Goal: Task Accomplishment & Management: Use online tool/utility

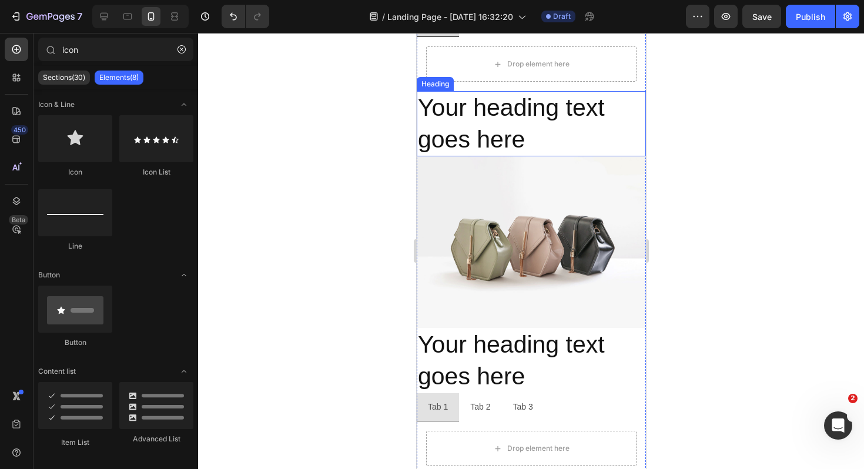
scroll to position [1253, 0]
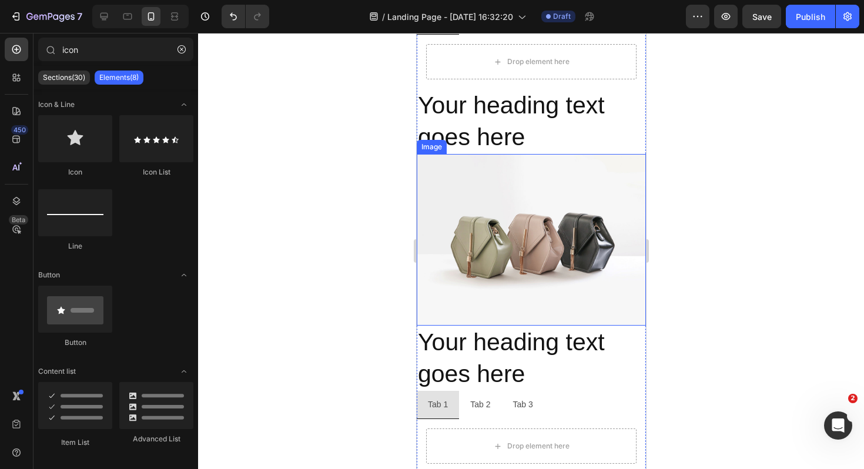
click at [502, 257] on img at bounding box center [530, 240] width 229 height 172
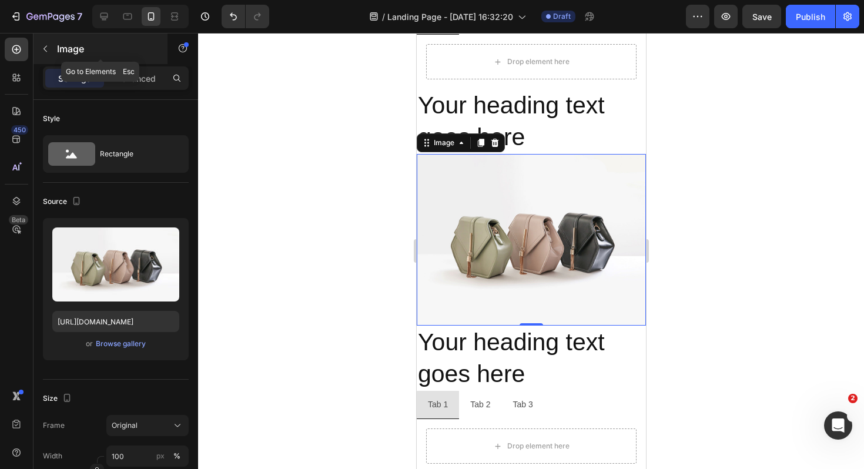
click at [46, 54] on button "button" at bounding box center [45, 48] width 19 height 19
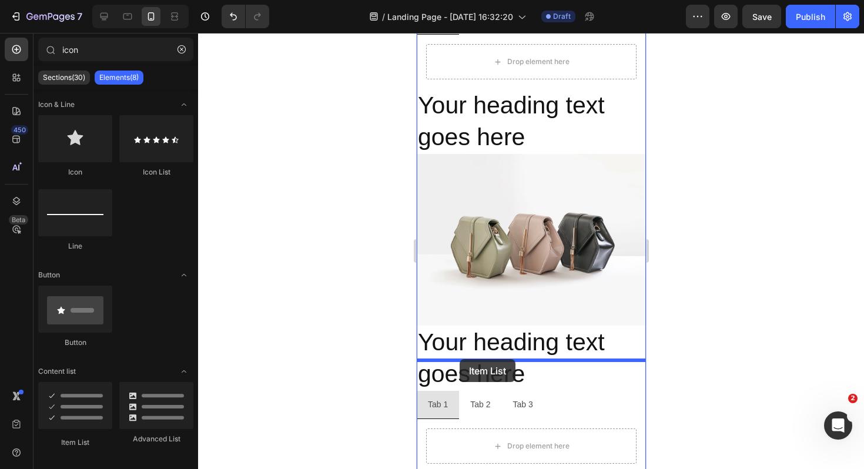
drag, startPoint x: 497, startPoint y: 423, endPoint x: 459, endPoint y: 359, distance: 74.6
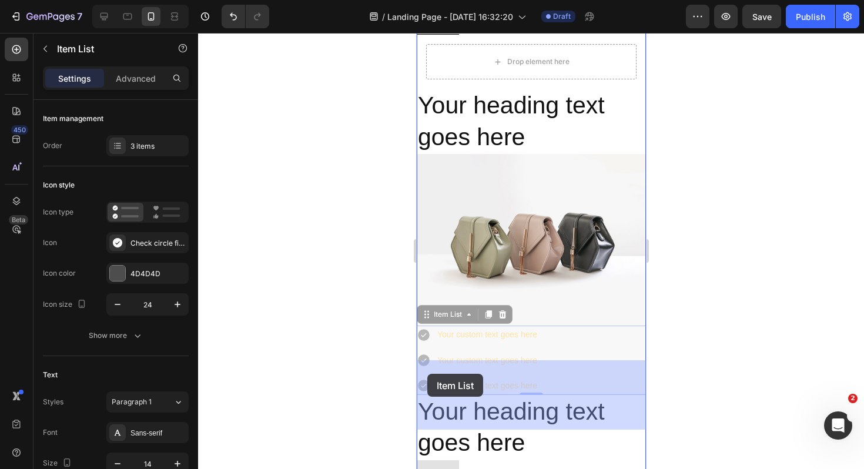
drag, startPoint x: 548, startPoint y: 425, endPoint x: 427, endPoint y: 374, distance: 131.7
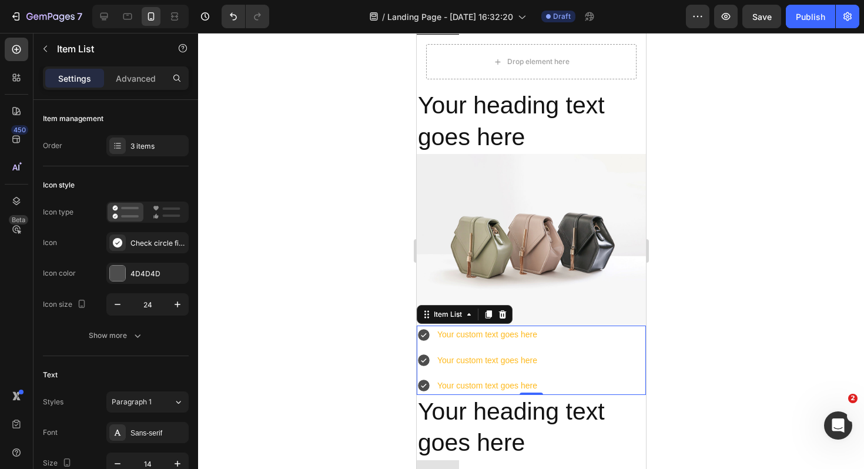
click at [544, 377] on div "Your custom text goes here Your custom text goes here Your custom text goes here" at bounding box center [530, 359] width 229 height 69
click at [498, 319] on icon at bounding box center [501, 314] width 9 height 9
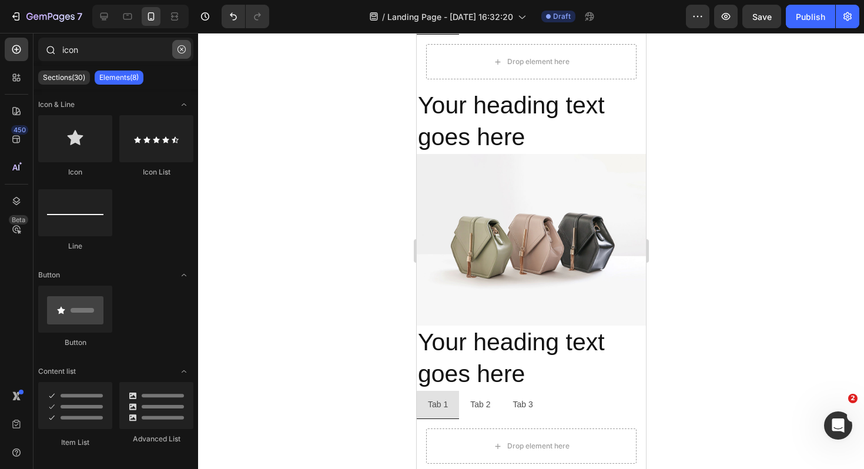
click at [179, 45] on button "button" at bounding box center [181, 49] width 19 height 19
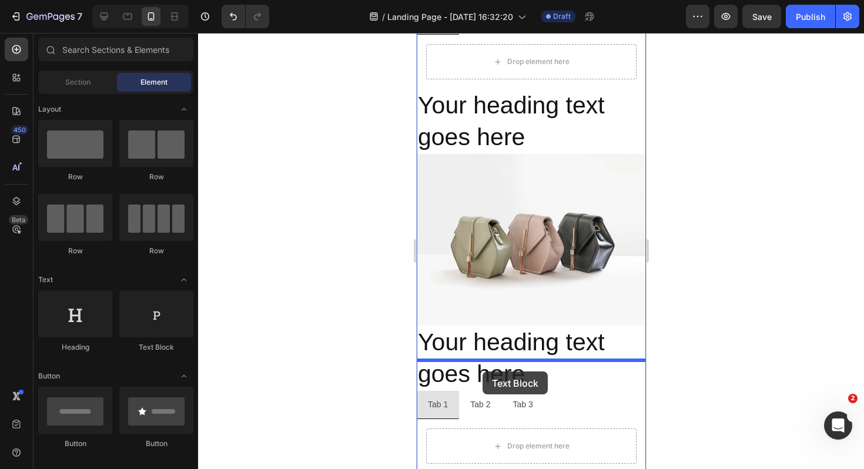
drag, startPoint x: 565, startPoint y: 361, endPoint x: 482, endPoint y: 371, distance: 84.1
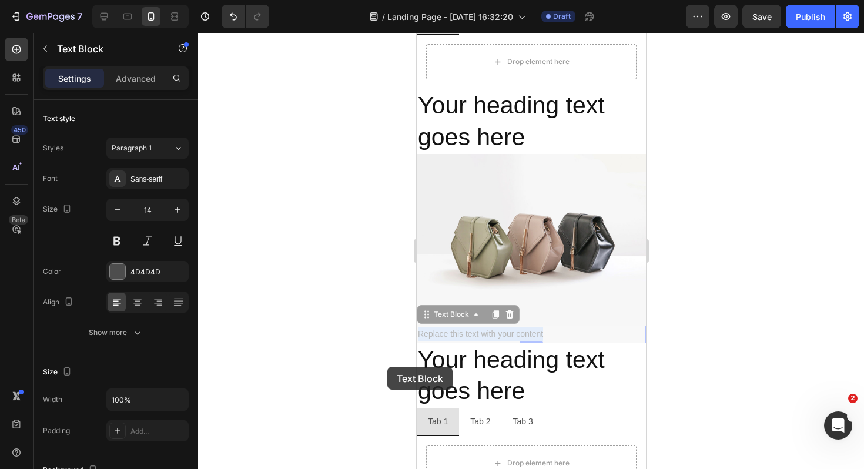
drag, startPoint x: 547, startPoint y: 367, endPoint x: 388, endPoint y: 367, distance: 159.2
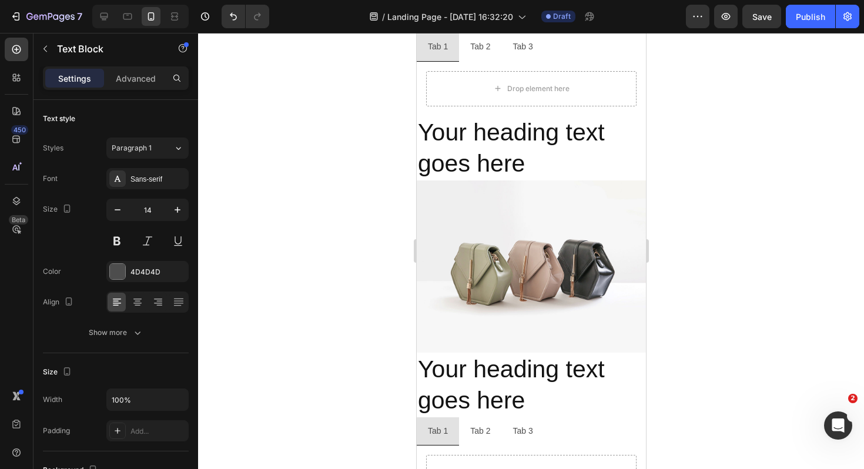
scroll to position [1280, 0]
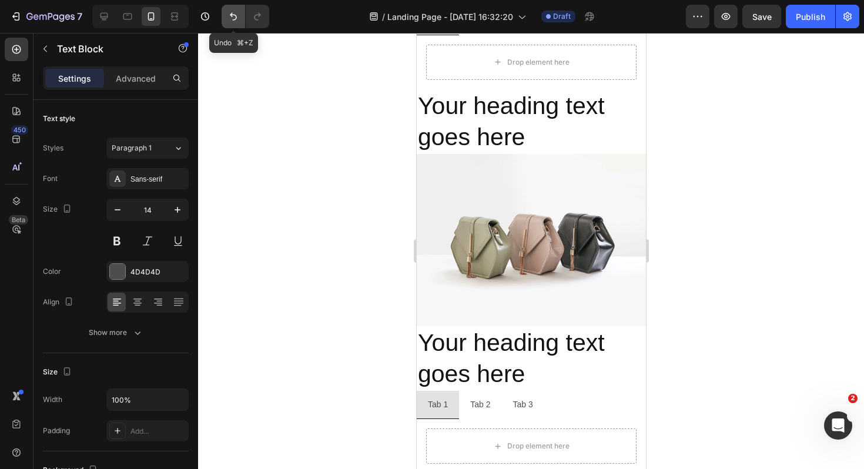
click at [233, 12] on icon "Undo/Redo" at bounding box center [233, 17] width 12 height 12
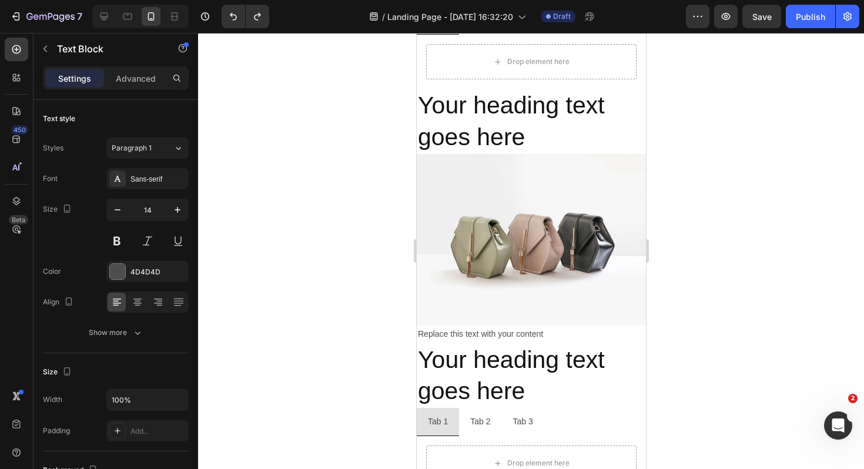
click at [547, 343] on div "Replace this text with your content" at bounding box center [530, 333] width 229 height 17
click at [546, 341] on p "Replace this text with your content" at bounding box center [530, 334] width 227 height 15
click at [540, 341] on p "Replace this text with your content" at bounding box center [530, 334] width 227 height 15
click at [550, 341] on p "Replace this text with your content" at bounding box center [530, 334] width 227 height 15
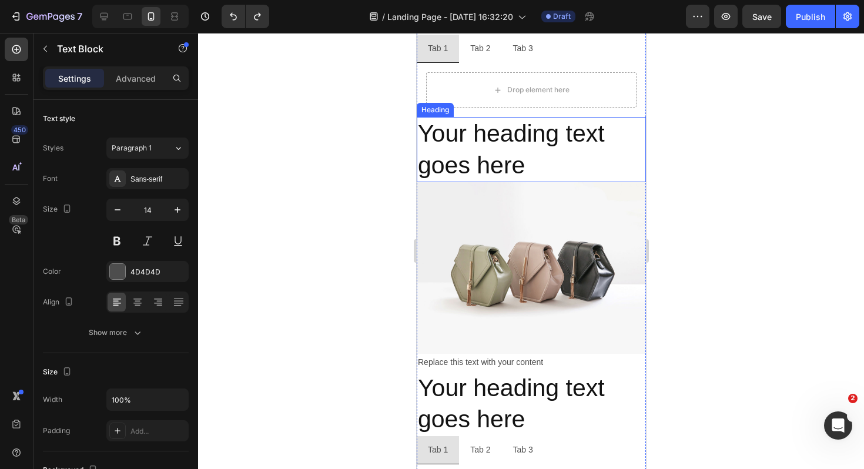
scroll to position [1209, 0]
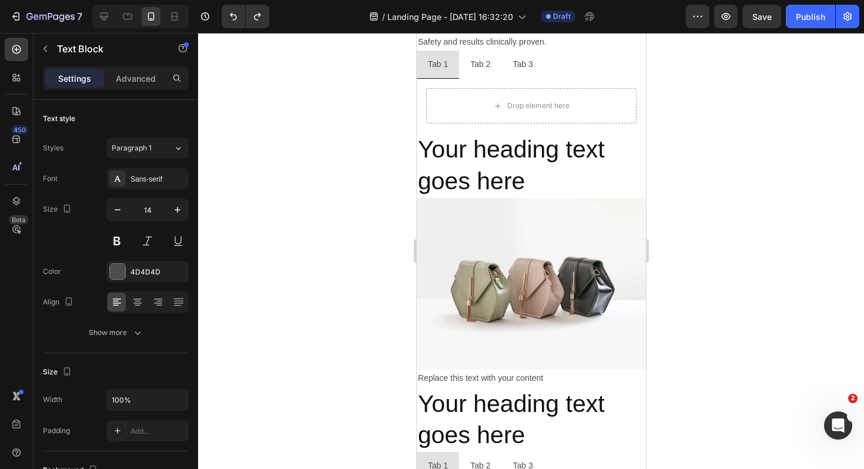
click at [547, 385] on p "Replace this text with your content" at bounding box center [530, 378] width 227 height 15
drag, startPoint x: 547, startPoint y: 409, endPoint x: 413, endPoint y: 409, distance: 133.9
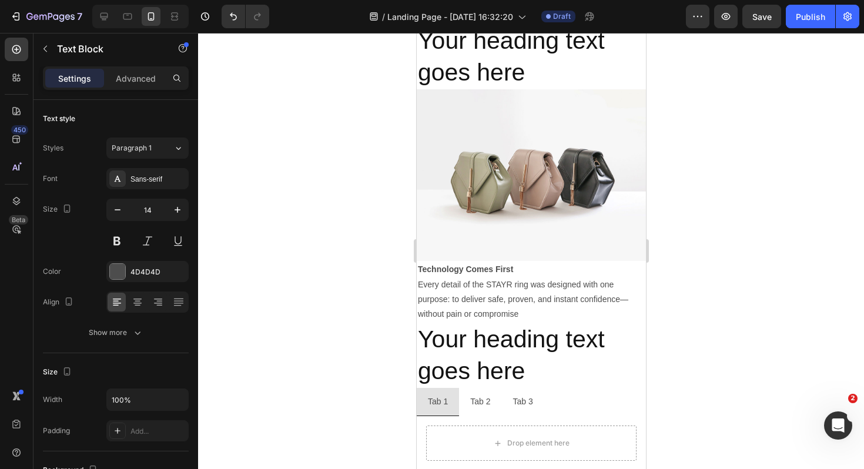
scroll to position [1358, 0]
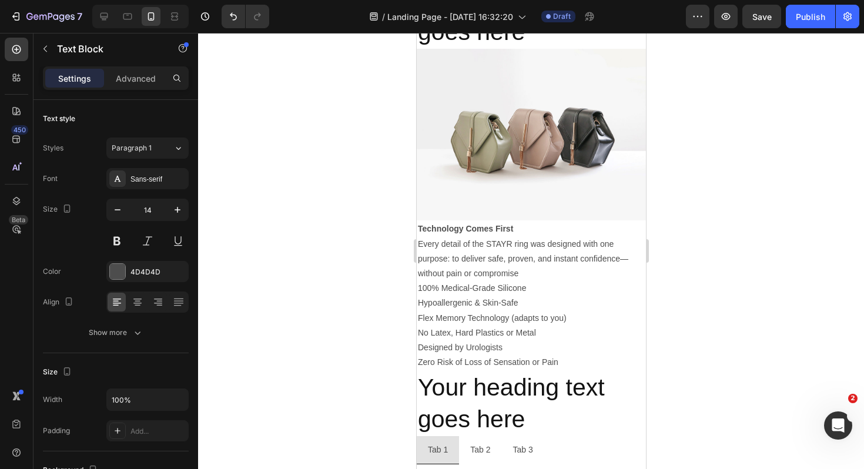
click at [533, 281] on p "Every detail of the STAYR ring was designed with one purpose: to deliver safe, …" at bounding box center [530, 259] width 227 height 45
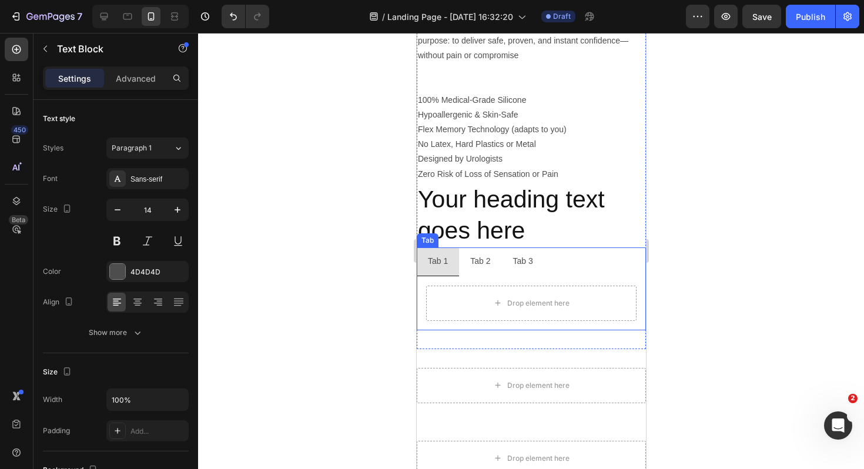
scroll to position [1572, 0]
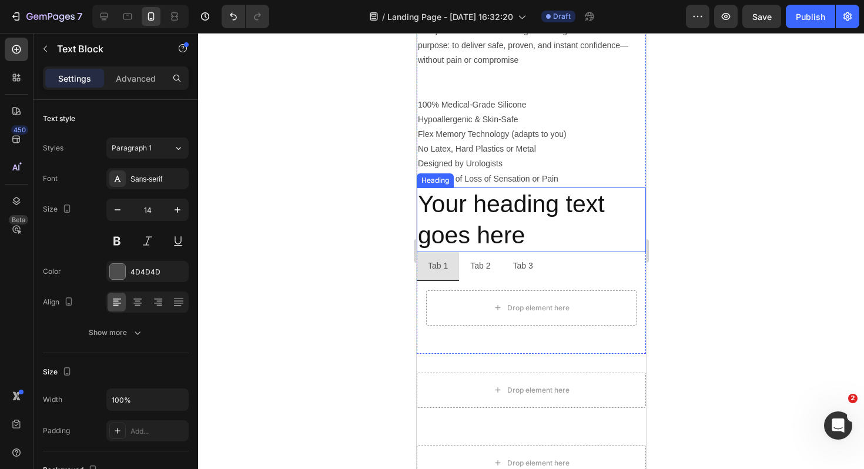
click at [532, 253] on h2 "Your heading text goes here" at bounding box center [530, 219] width 229 height 65
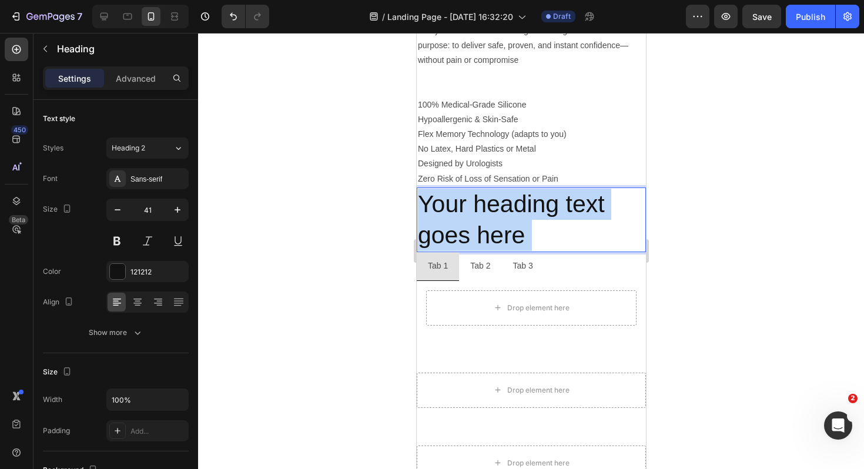
drag, startPoint x: 532, startPoint y: 268, endPoint x: 418, endPoint y: 233, distance: 119.3
click at [418, 233] on p "Your heading text goes here" at bounding box center [530, 220] width 227 height 63
drag, startPoint x: 418, startPoint y: 233, endPoint x: 523, endPoint y: 269, distance: 111.1
click at [523, 251] on p "Your heading text goes here" at bounding box center [530, 220] width 227 height 63
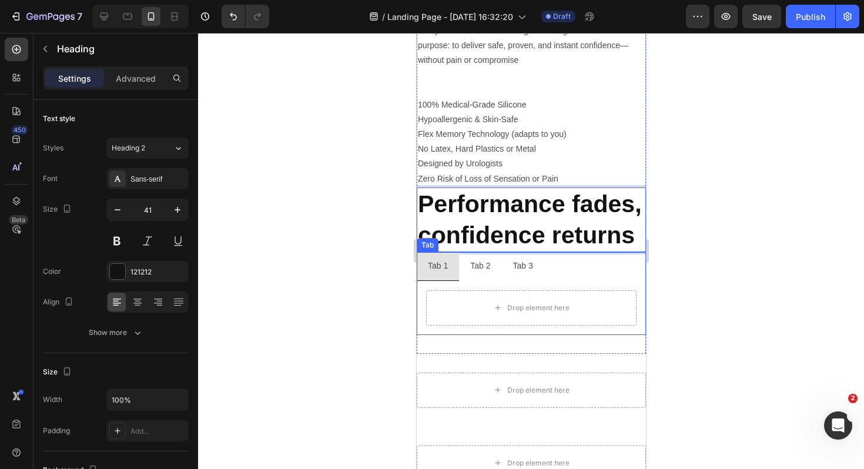
click at [554, 280] on ul "Tab 1 Tab 2 Tab 3" at bounding box center [530, 266] width 229 height 28
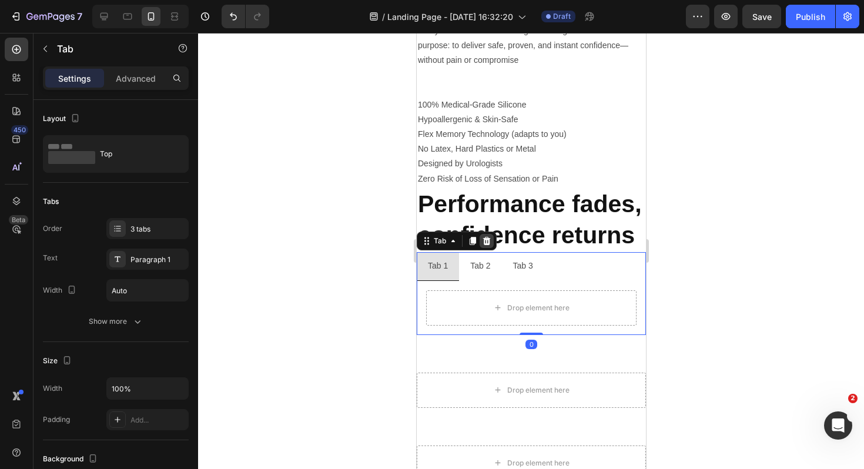
click at [485, 246] on icon at bounding box center [485, 240] width 9 height 9
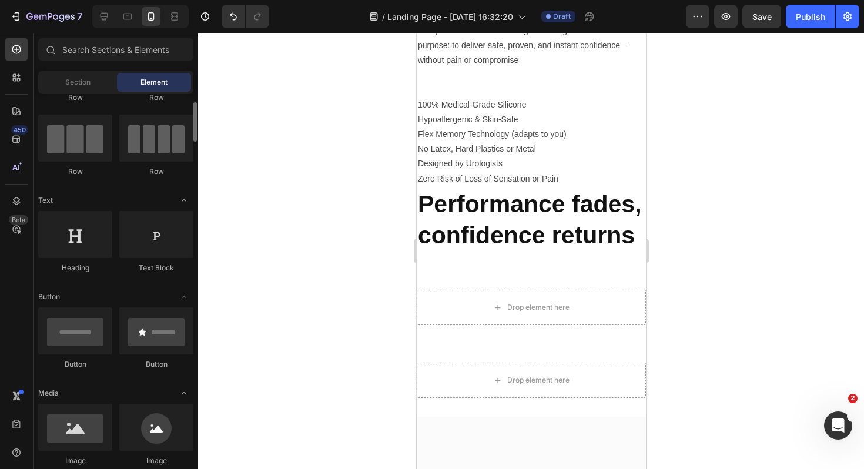
scroll to position [0, 0]
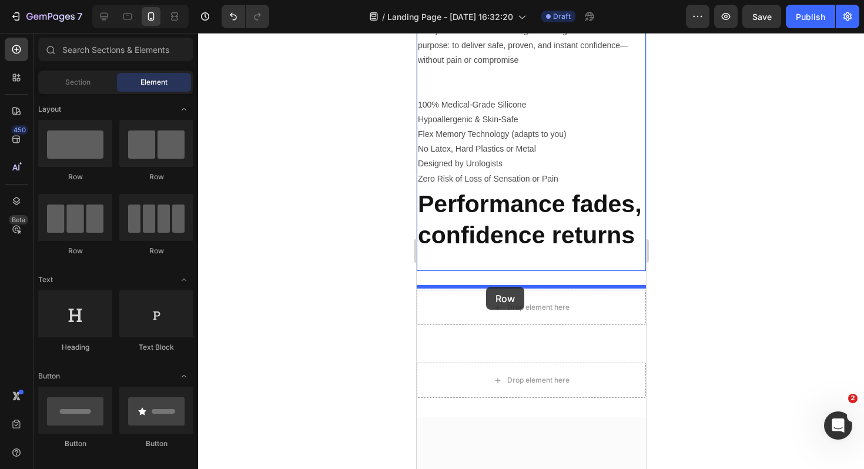
drag, startPoint x: 573, startPoint y: 186, endPoint x: 485, endPoint y: 287, distance: 134.1
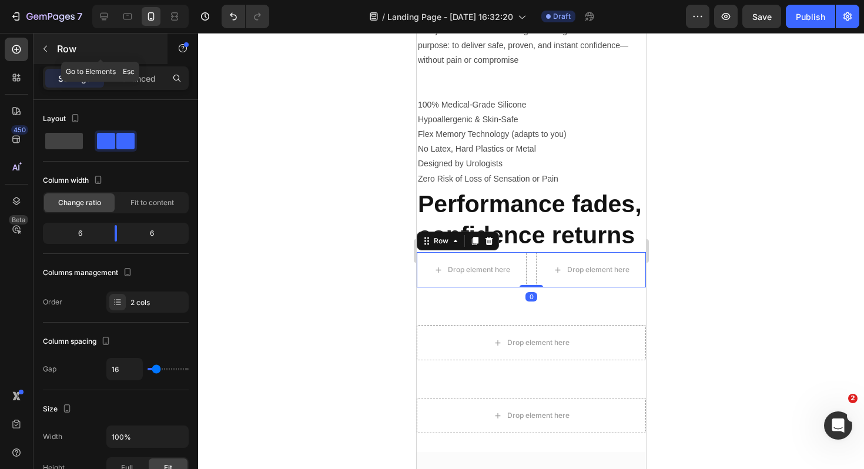
click at [46, 49] on icon "button" at bounding box center [45, 48] width 9 height 9
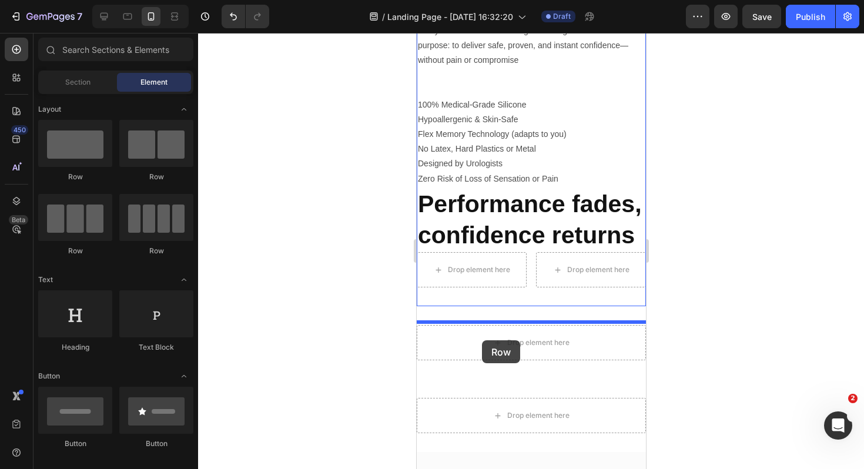
drag, startPoint x: 563, startPoint y: 184, endPoint x: 480, endPoint y: 340, distance: 177.1
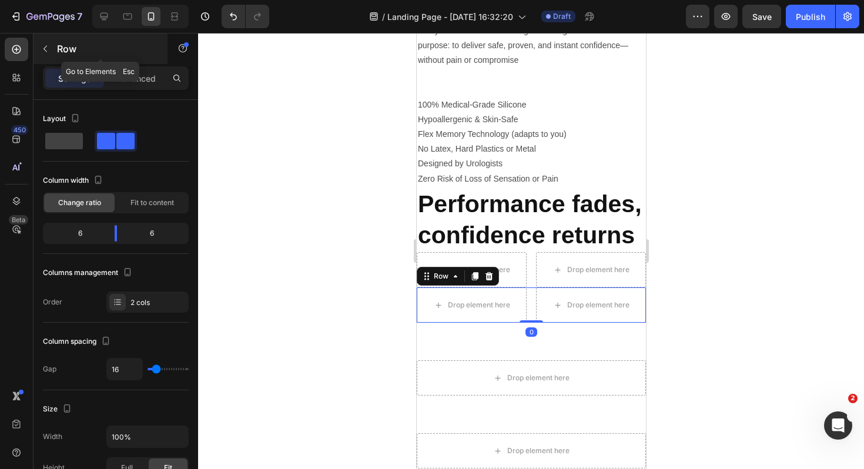
click at [45, 52] on icon "button" at bounding box center [45, 48] width 9 height 9
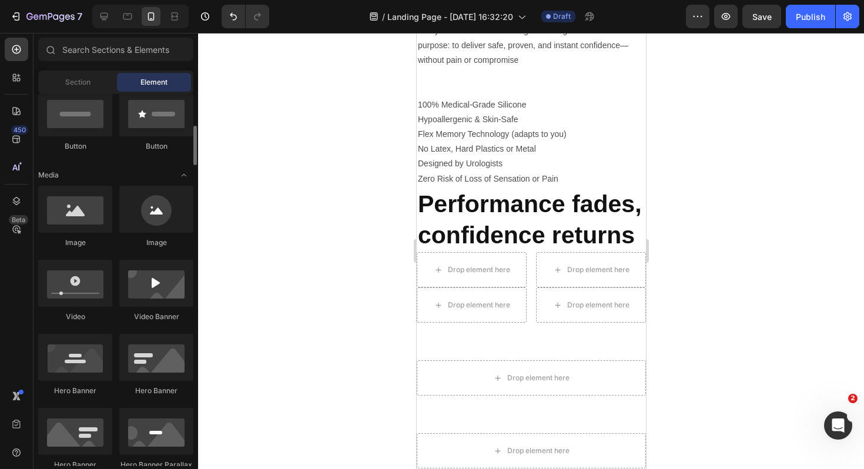
scroll to position [308, 0]
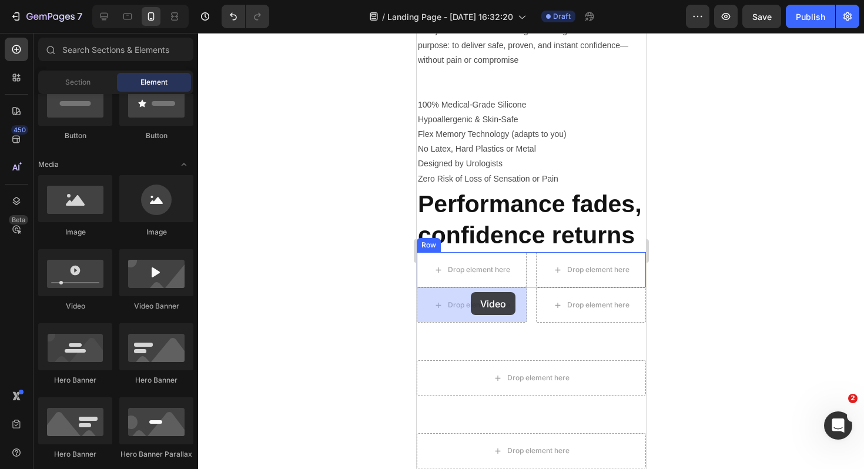
drag, startPoint x: 499, startPoint y: 305, endPoint x: 470, endPoint y: 292, distance: 31.8
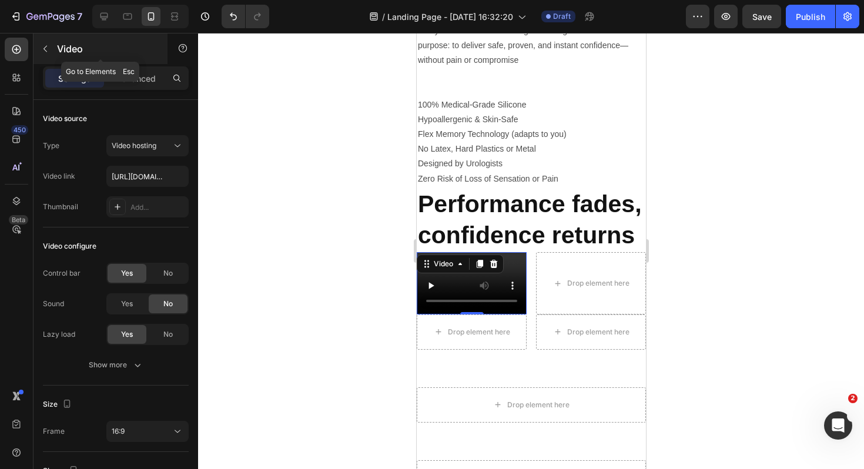
click at [43, 43] on button "button" at bounding box center [45, 48] width 19 height 19
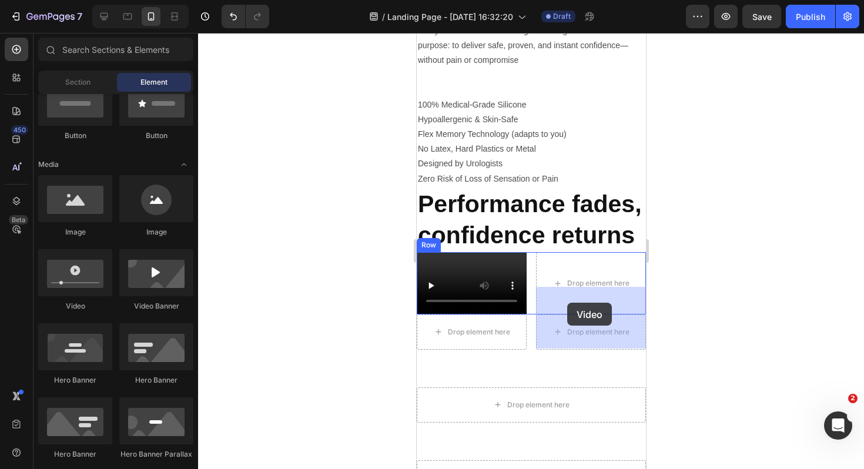
drag, startPoint x: 497, startPoint y: 311, endPoint x: 566, endPoint y: 303, distance: 69.8
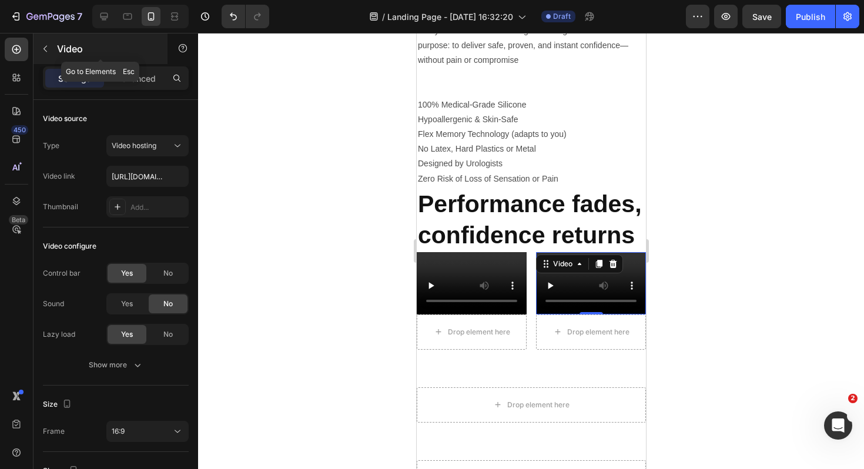
click at [46, 48] on icon "button" at bounding box center [45, 48] width 9 height 9
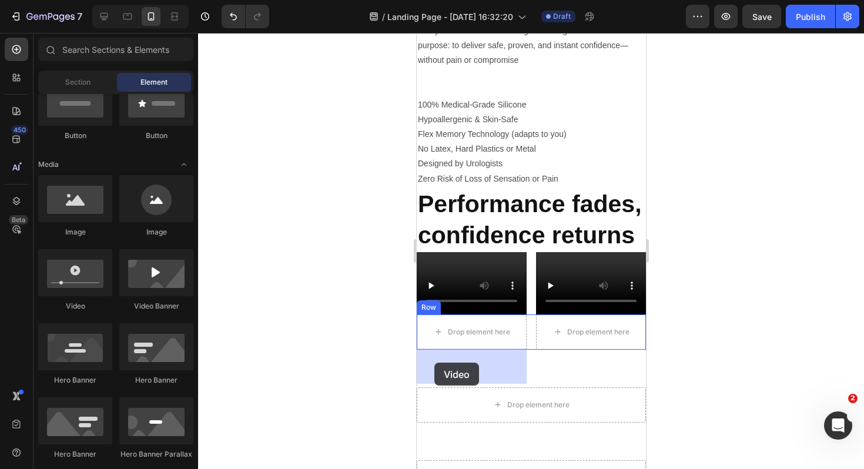
drag, startPoint x: 485, startPoint y: 305, endPoint x: 434, endPoint y: 362, distance: 77.0
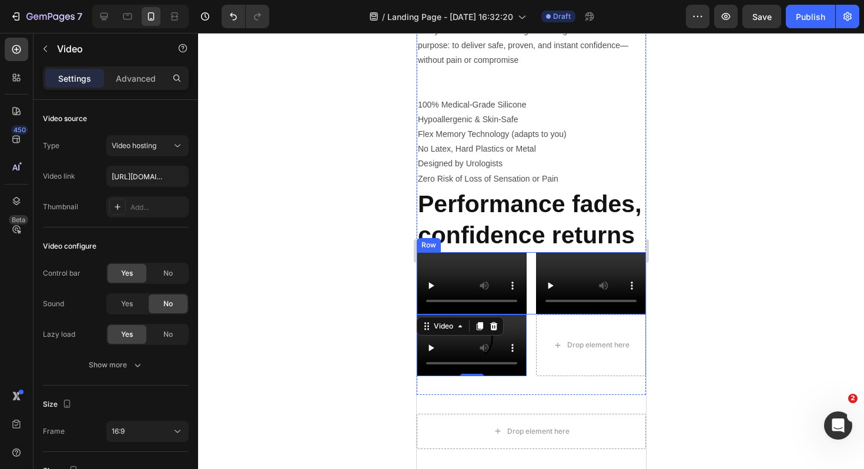
click at [529, 314] on div "Video Video Row" at bounding box center [530, 283] width 229 height 62
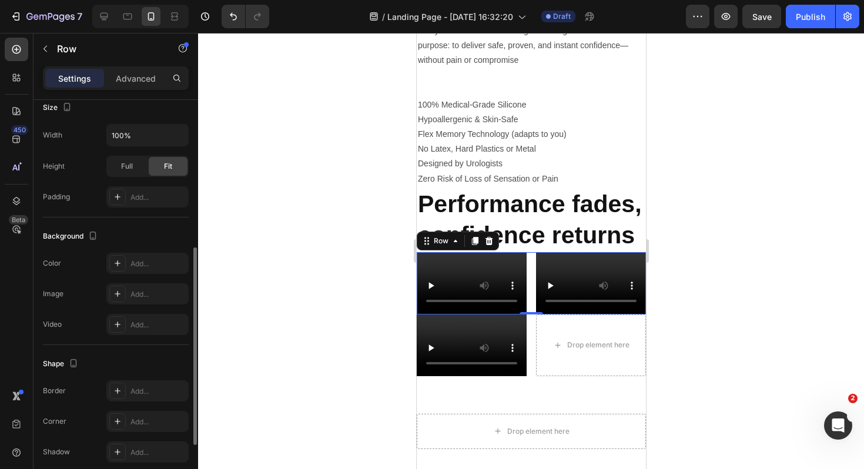
scroll to position [302, 0]
click at [532, 374] on div "Video Drop element here Row" at bounding box center [530, 345] width 229 height 62
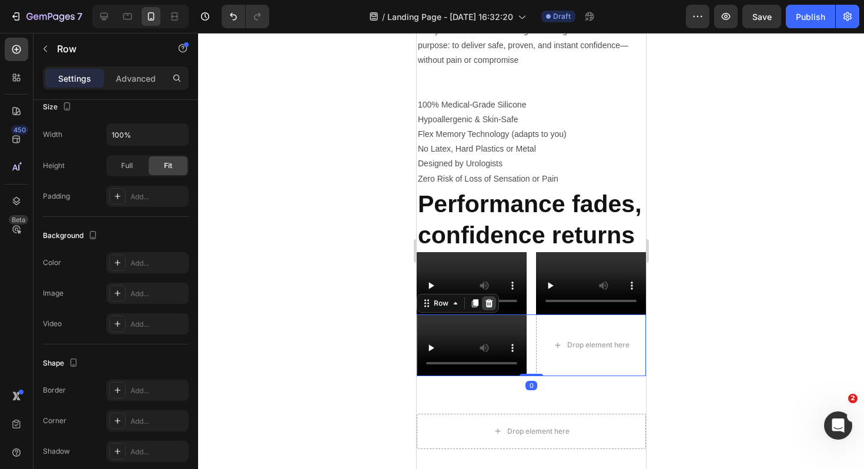
click at [486, 308] on icon at bounding box center [487, 302] width 9 height 9
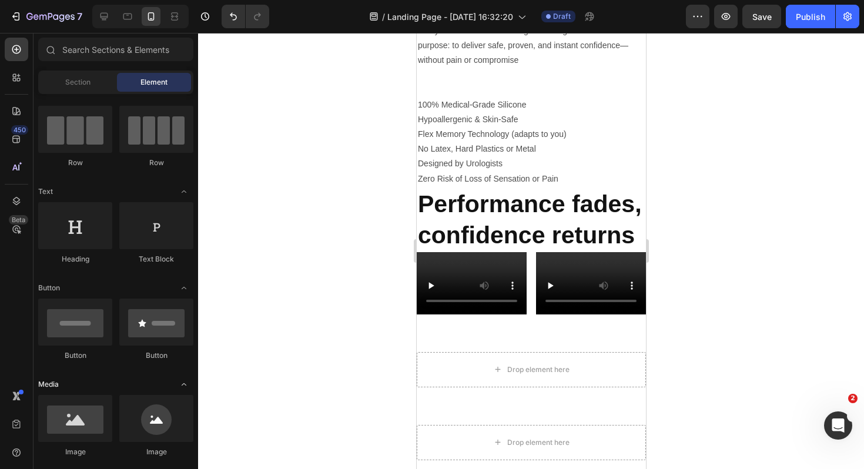
scroll to position [0, 0]
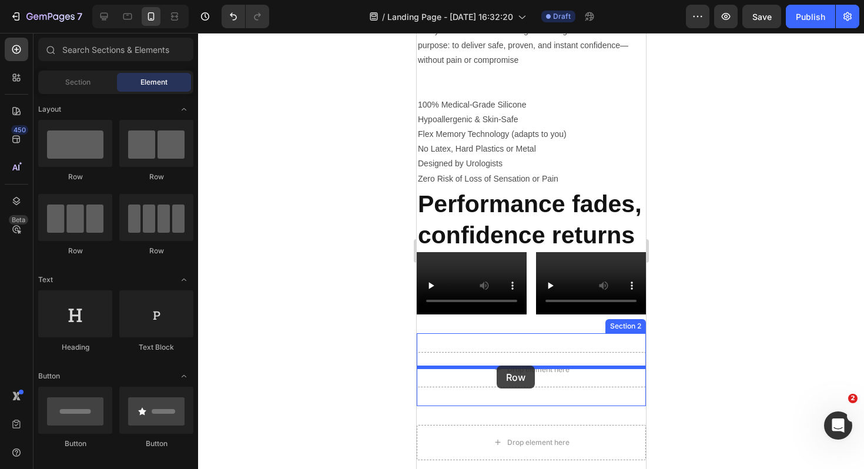
drag, startPoint x: 572, startPoint y: 170, endPoint x: 495, endPoint y: 370, distance: 214.1
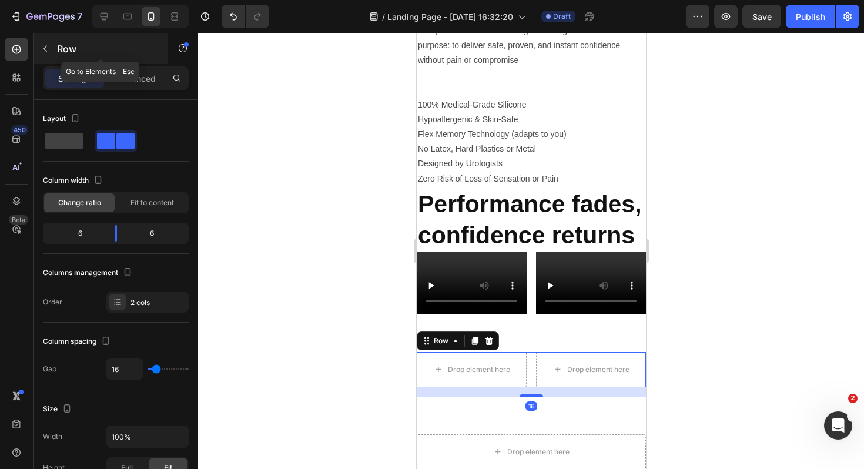
click at [48, 51] on icon "button" at bounding box center [45, 48] width 9 height 9
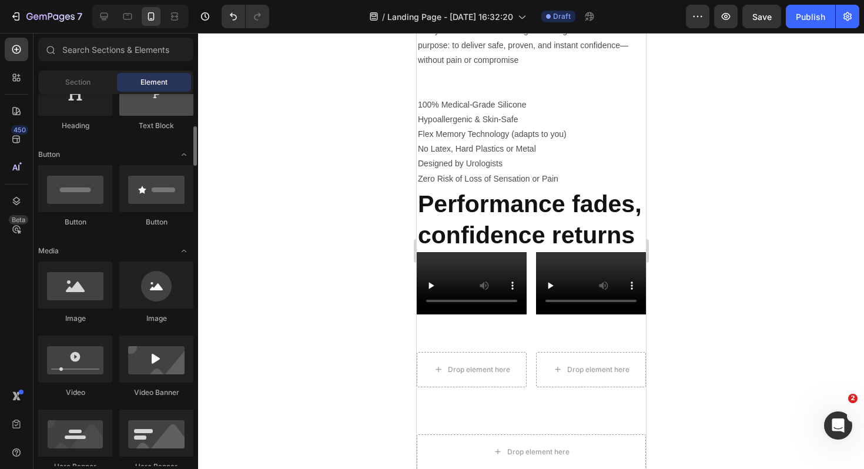
scroll to position [268, 0]
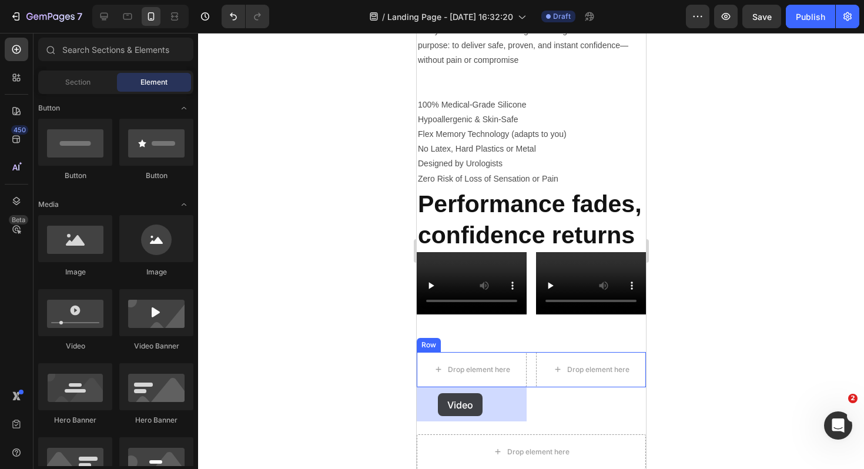
drag, startPoint x: 486, startPoint y: 351, endPoint x: 437, endPoint y: 393, distance: 64.2
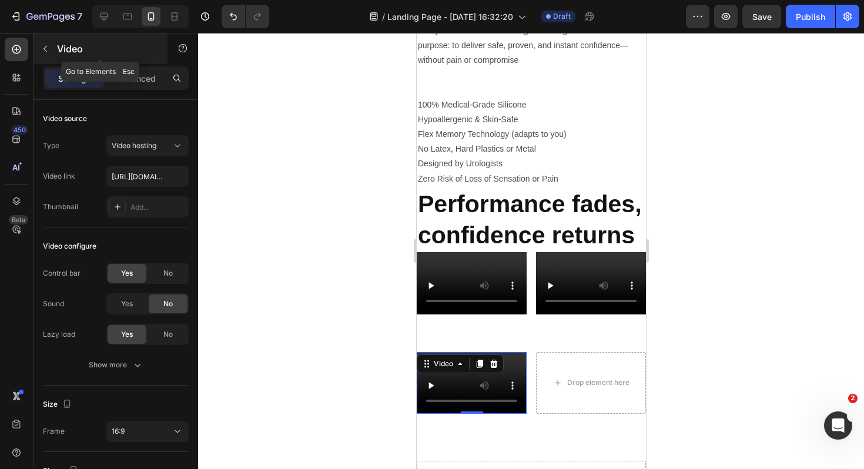
click at [42, 52] on icon "button" at bounding box center [45, 48] width 9 height 9
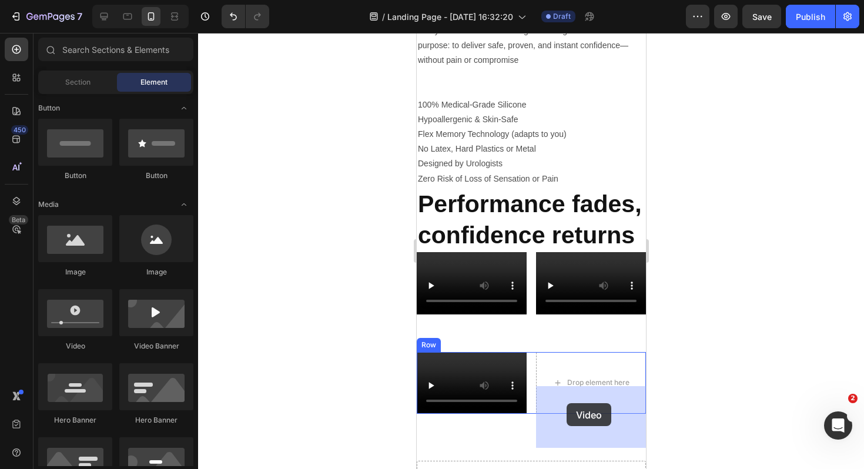
drag, startPoint x: 492, startPoint y: 353, endPoint x: 566, endPoint y: 403, distance: 88.8
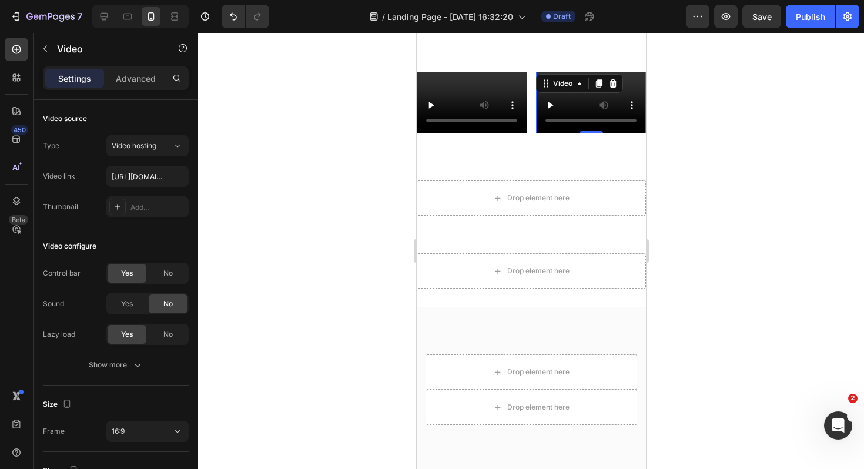
scroll to position [1913, 0]
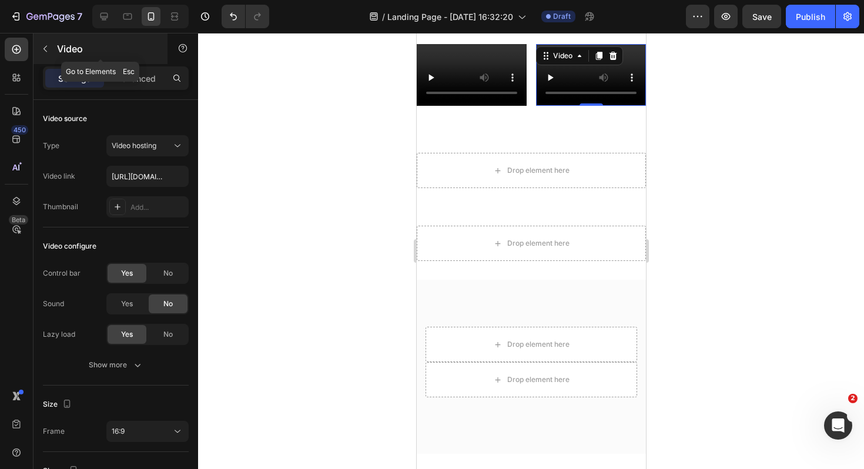
click at [48, 43] on button "button" at bounding box center [45, 48] width 19 height 19
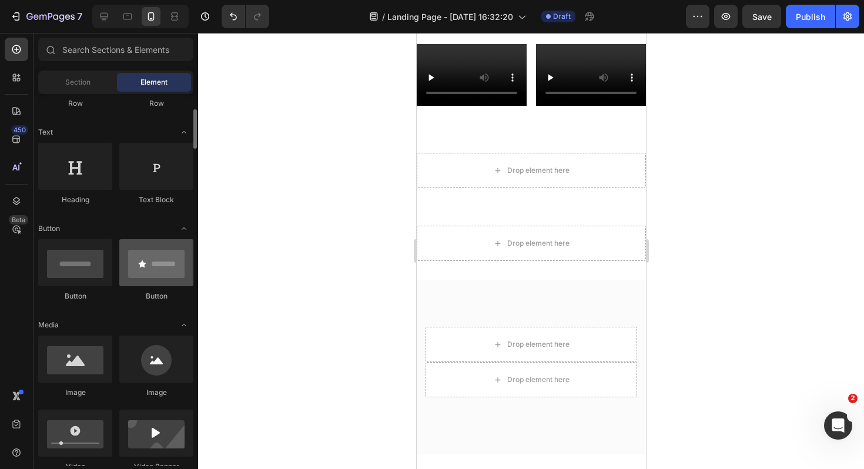
scroll to position [0, 0]
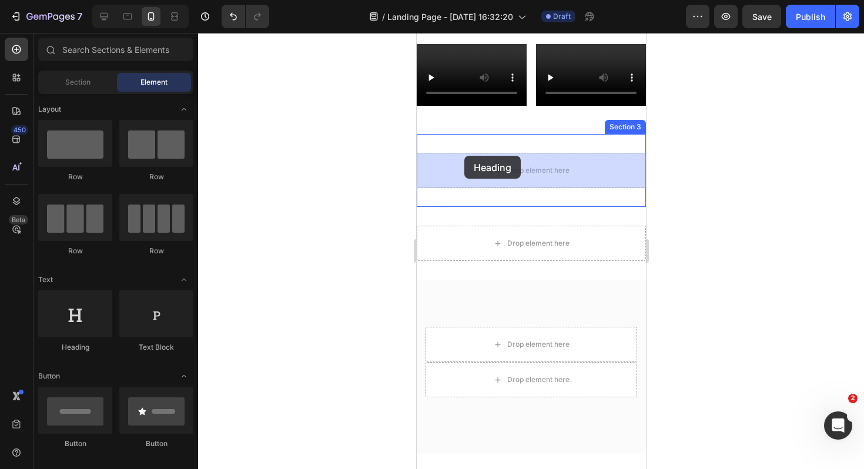
drag, startPoint x: 509, startPoint y: 337, endPoint x: 464, endPoint y: 156, distance: 186.7
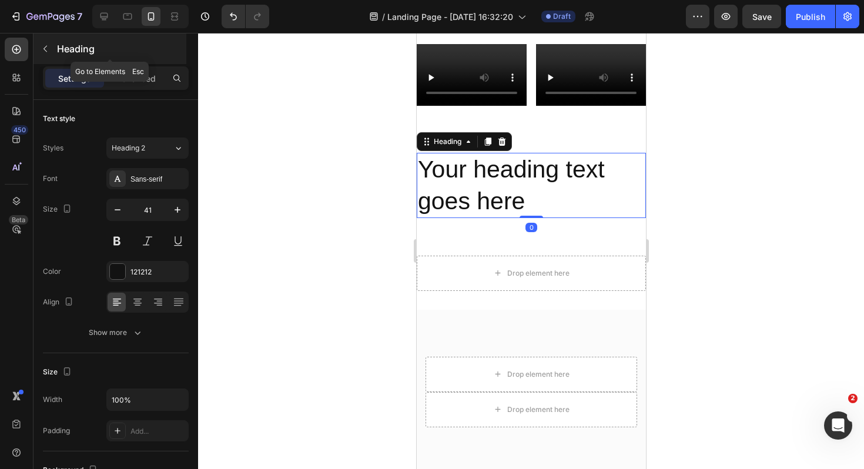
click at [46, 53] on icon "button" at bounding box center [45, 48] width 9 height 9
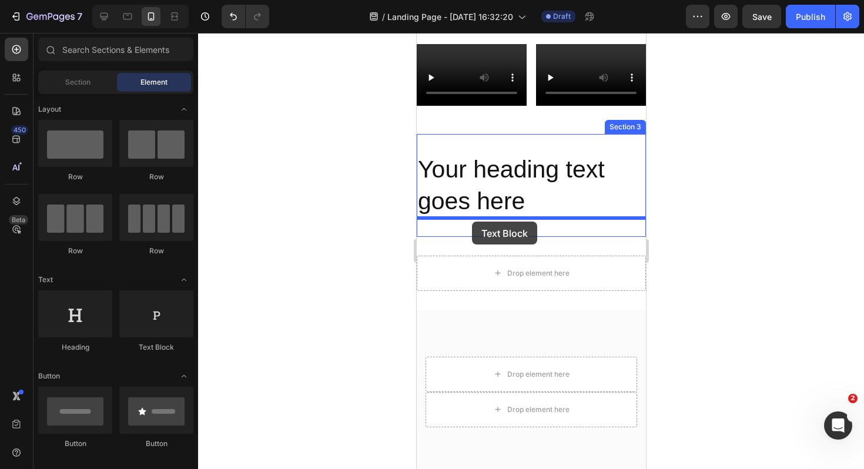
drag, startPoint x: 566, startPoint y: 331, endPoint x: 471, endPoint y: 221, distance: 145.0
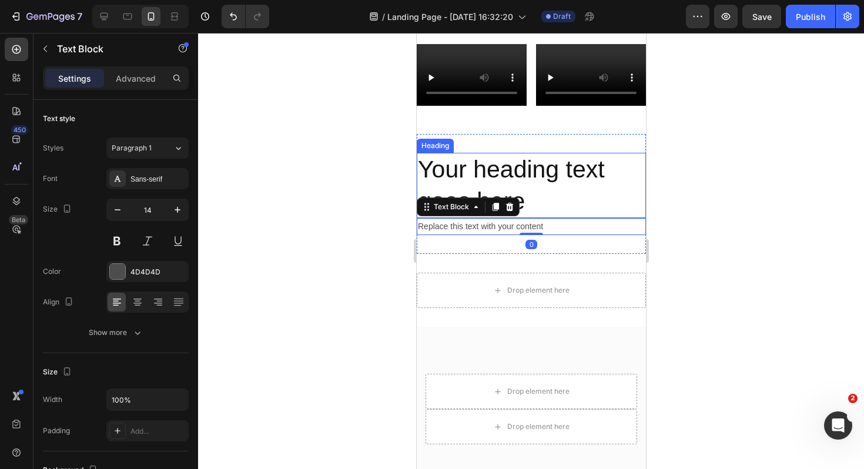
click at [552, 195] on h2 "Your heading text goes here" at bounding box center [530, 185] width 229 height 65
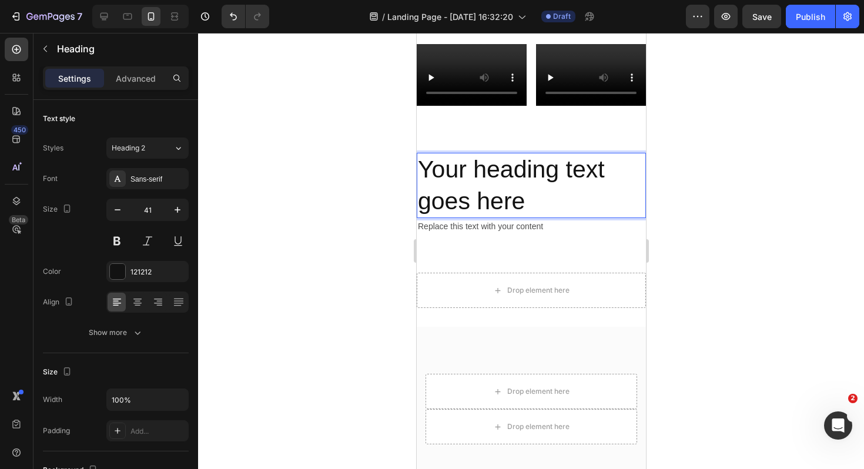
click at [552, 195] on h2 "Your heading text goes here" at bounding box center [530, 185] width 229 height 65
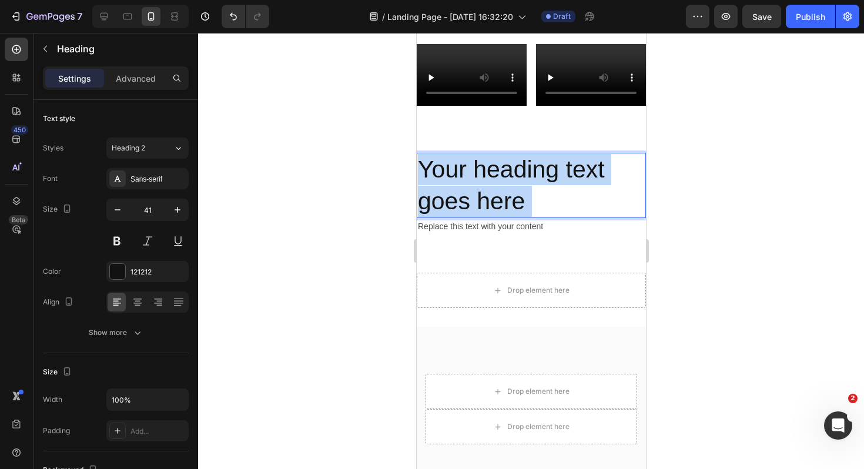
drag, startPoint x: 552, startPoint y: 195, endPoint x: 418, endPoint y: 166, distance: 137.0
click at [418, 166] on p "Your heading text goes here" at bounding box center [530, 185] width 227 height 63
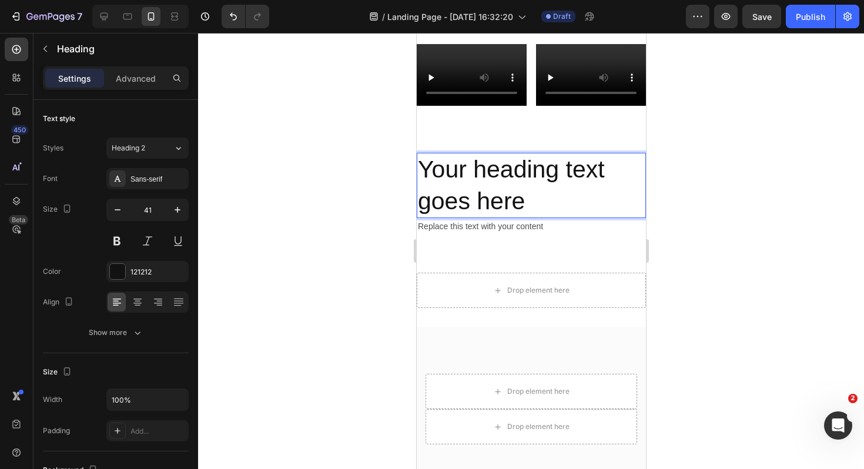
drag, startPoint x: 418, startPoint y: 166, endPoint x: 541, endPoint y: 204, distance: 128.6
click at [542, 204] on p "Your heading text goes here" at bounding box center [530, 185] width 227 height 63
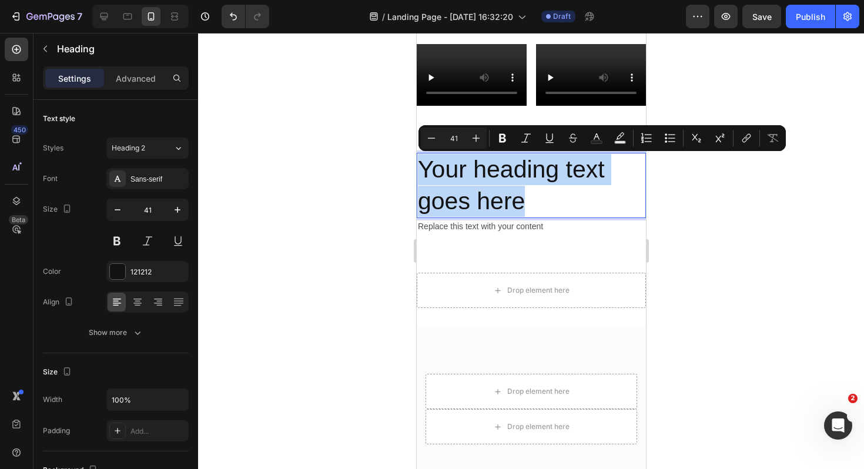
click at [533, 204] on p "Your heading text goes here" at bounding box center [530, 185] width 227 height 63
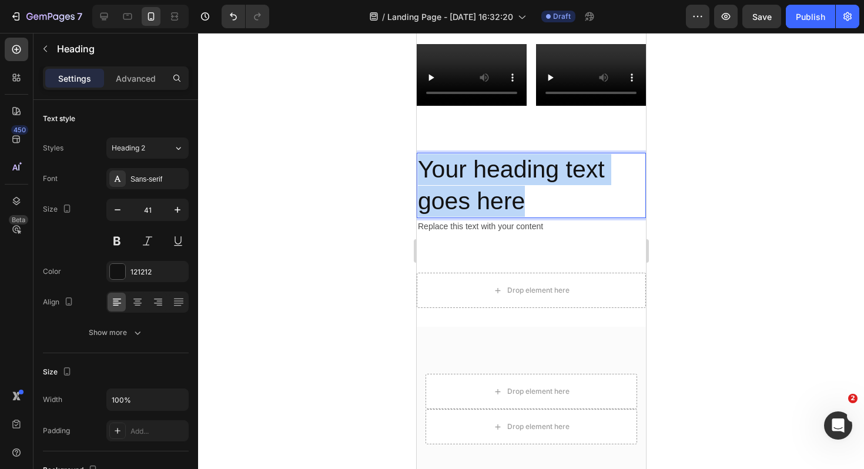
drag, startPoint x: 533, startPoint y: 204, endPoint x: 426, endPoint y: 169, distance: 112.8
click at [424, 169] on p "Your heading text goes here" at bounding box center [530, 185] width 227 height 63
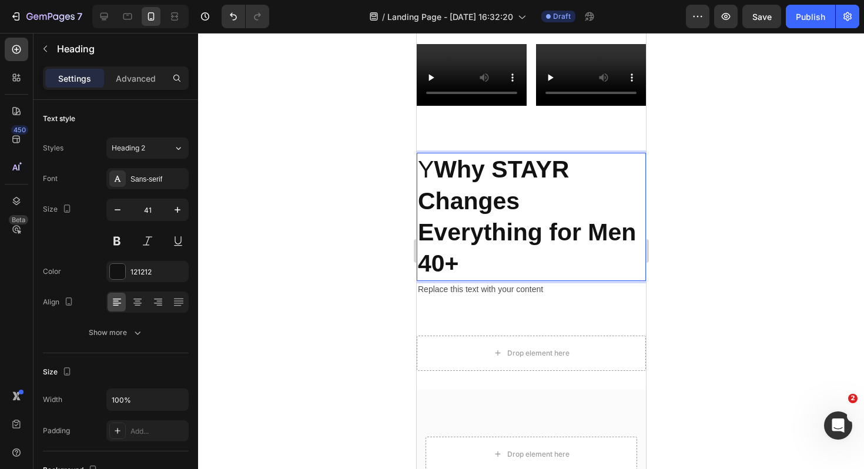
click at [439, 176] on strong "Why STAYR Changes Everything for Men 40+" at bounding box center [526, 216] width 218 height 121
click at [527, 290] on div "Replace this text with your content" at bounding box center [530, 289] width 229 height 17
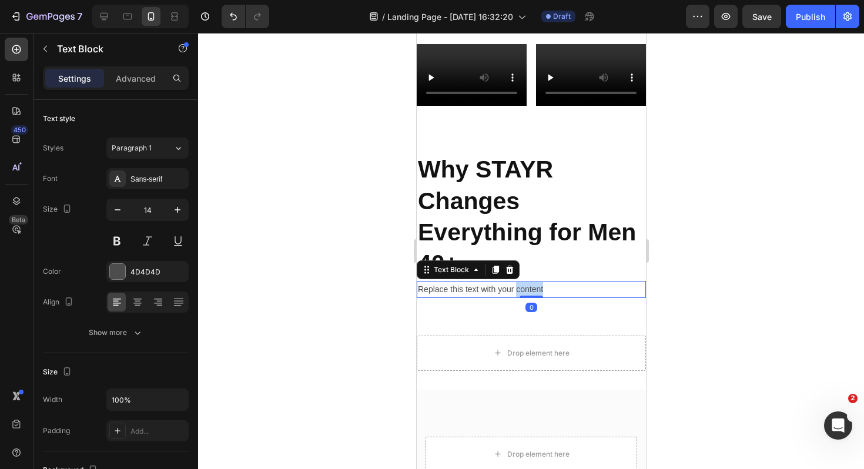
click at [527, 290] on div "Replace this text with your content" at bounding box center [530, 289] width 229 height 17
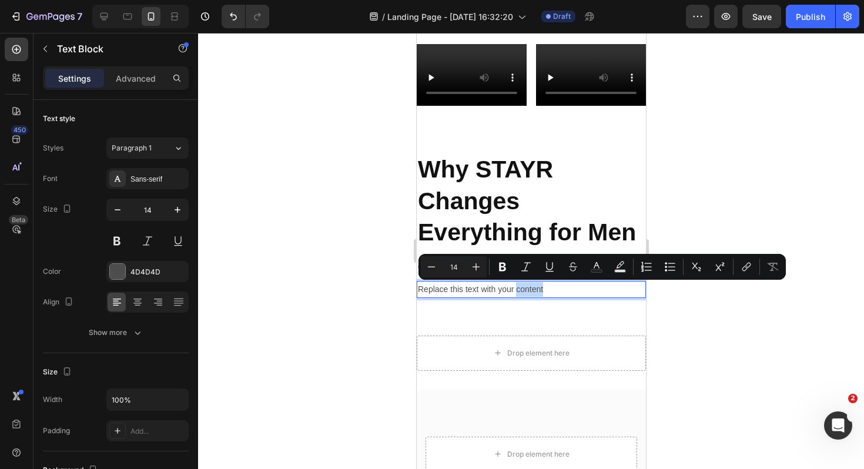
click at [553, 286] on p "Replace this text with your content" at bounding box center [530, 289] width 227 height 15
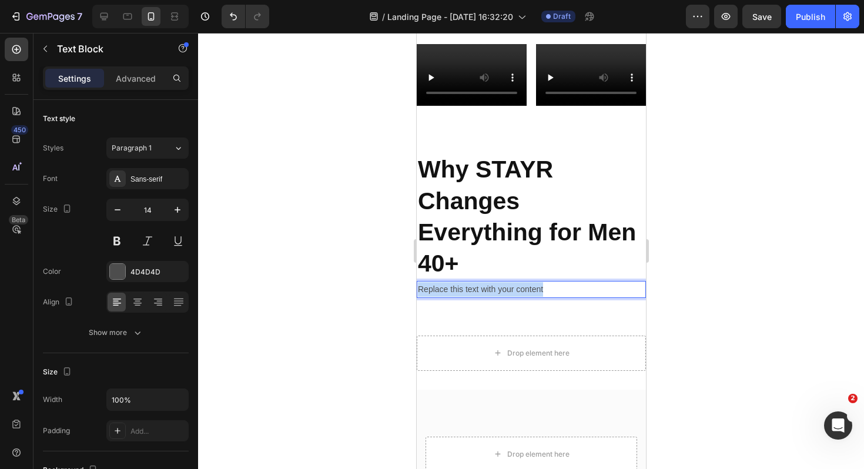
drag, startPoint x: 553, startPoint y: 286, endPoint x: 418, endPoint y: 290, distance: 135.8
click at [418, 290] on p "Replace this text with your content" at bounding box center [530, 289] width 227 height 15
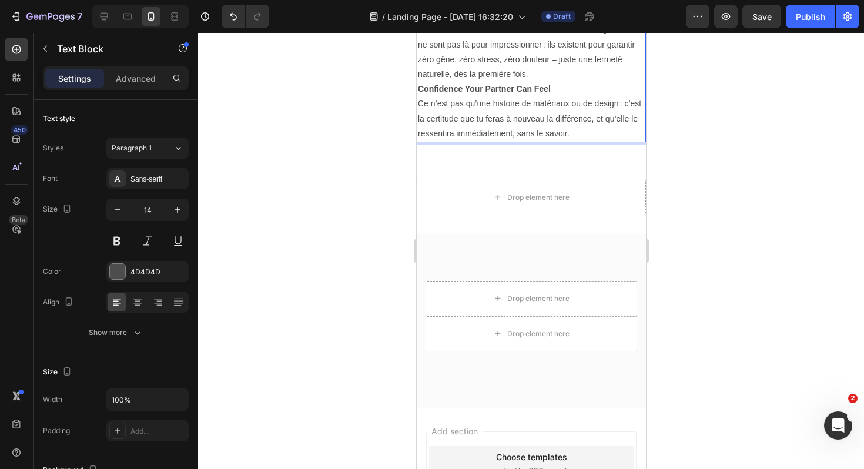
scroll to position [2233, 0]
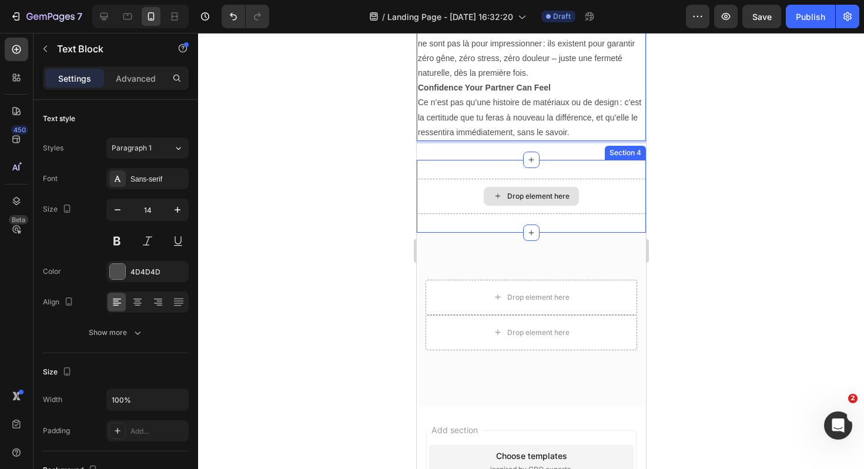
click at [508, 193] on div "Drop element here" at bounding box center [537, 196] width 62 height 9
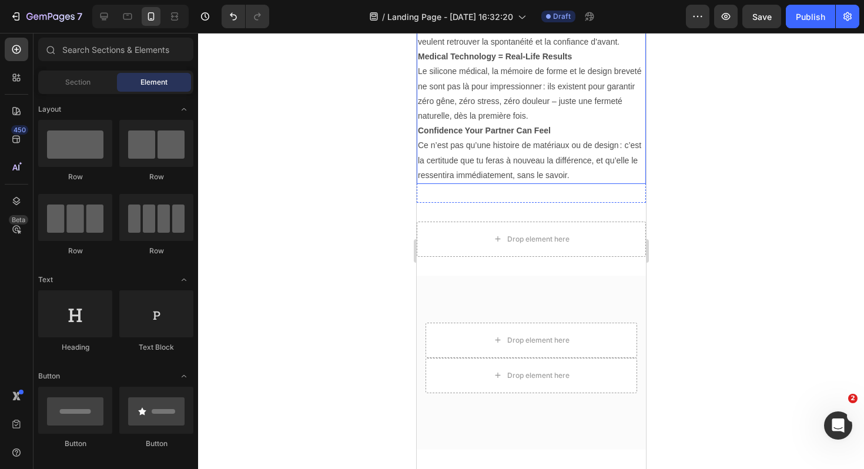
scroll to position [2042, 0]
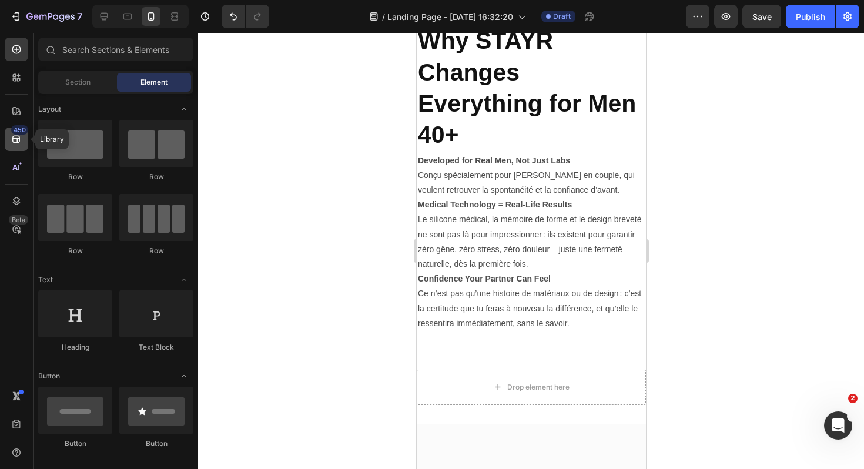
click at [14, 133] on div "450" at bounding box center [19, 129] width 17 height 9
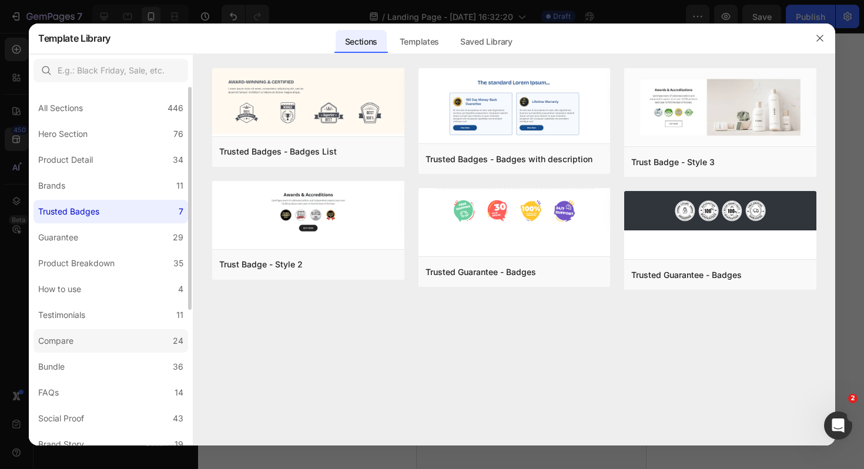
click at [99, 341] on label "Compare 24" at bounding box center [110, 340] width 155 height 23
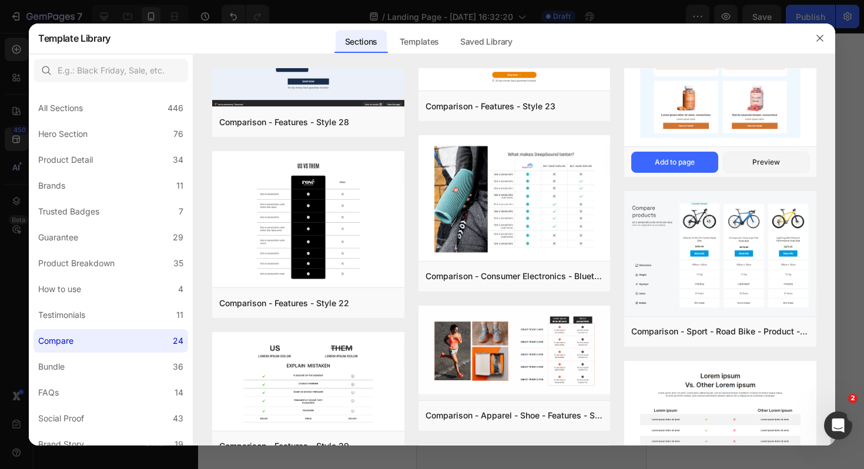
scroll to position [0, 0]
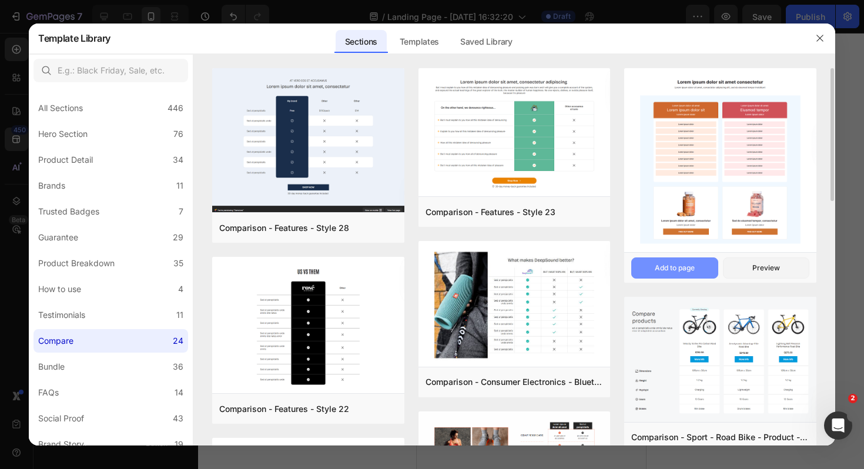
click at [683, 269] on div "Add to page" at bounding box center [674, 268] width 40 height 11
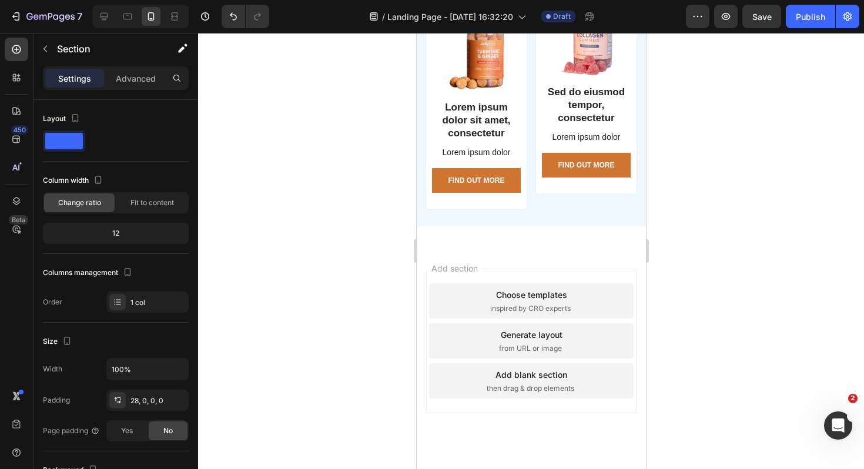
scroll to position [3167, 0]
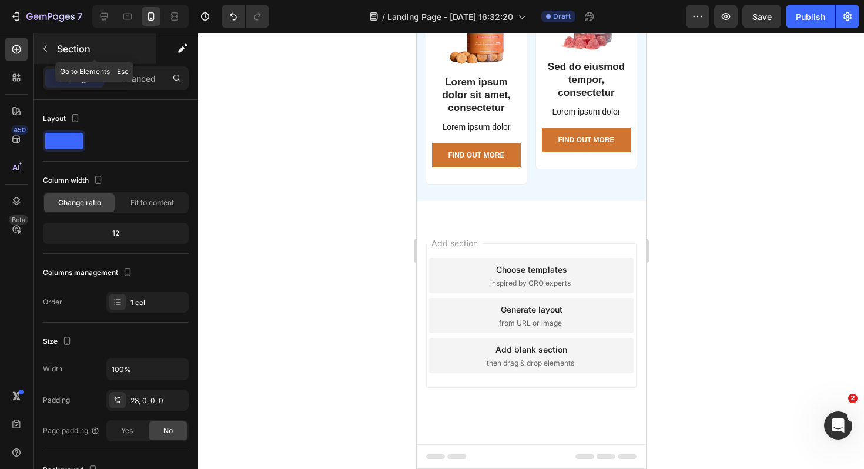
click at [46, 51] on icon "button" at bounding box center [45, 49] width 4 height 6
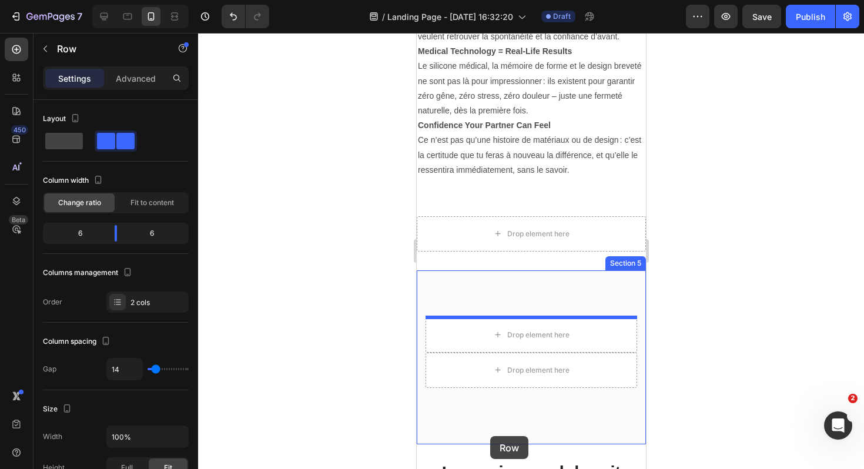
scroll to position [2204, 0]
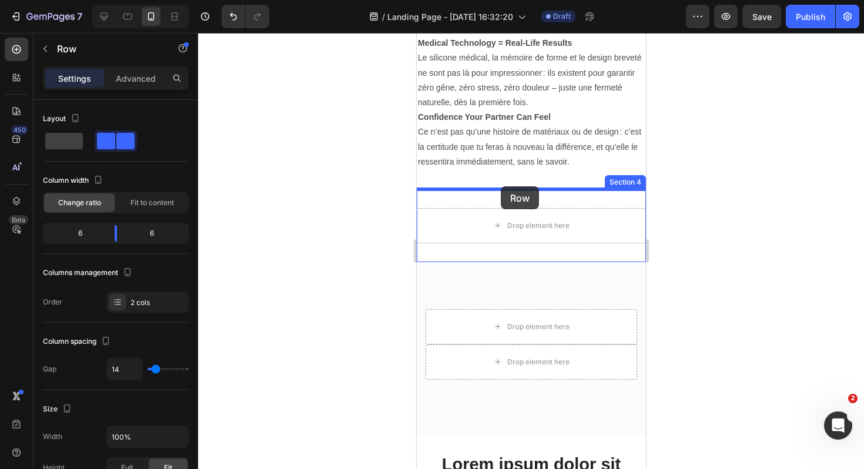
drag, startPoint x: 532, startPoint y: 184, endPoint x: 500, endPoint y: 187, distance: 32.5
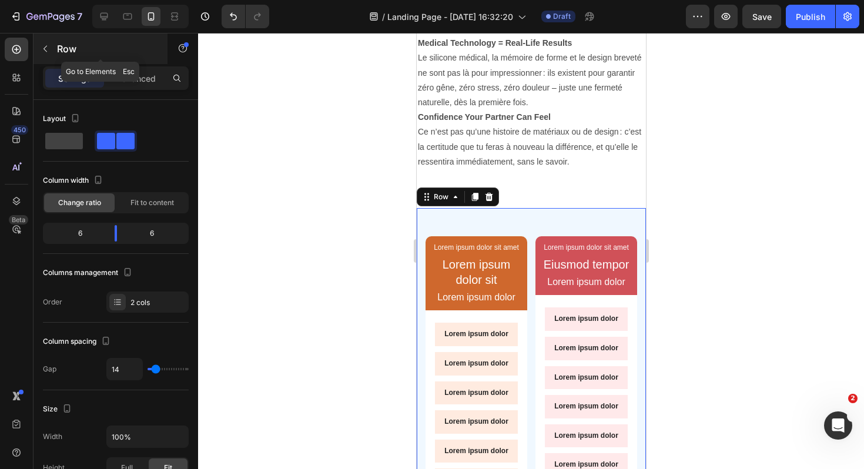
click at [43, 43] on button "button" at bounding box center [45, 48] width 19 height 19
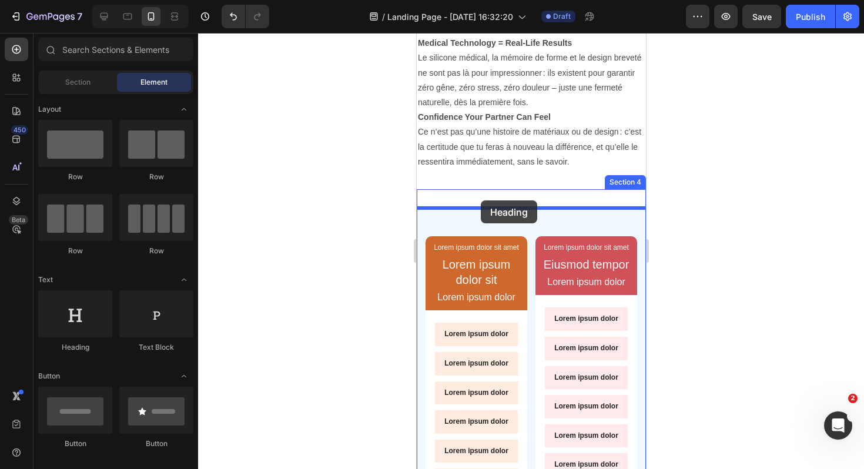
drag, startPoint x: 518, startPoint y: 346, endPoint x: 478, endPoint y: 200, distance: 151.2
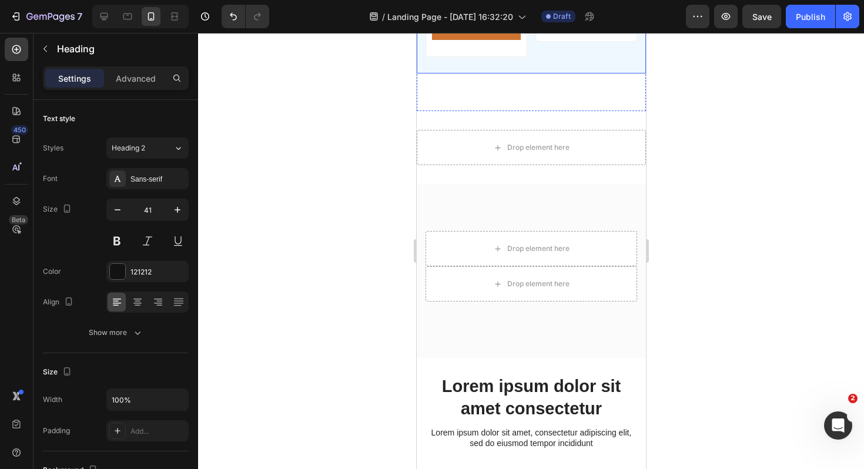
scroll to position [3023, 0]
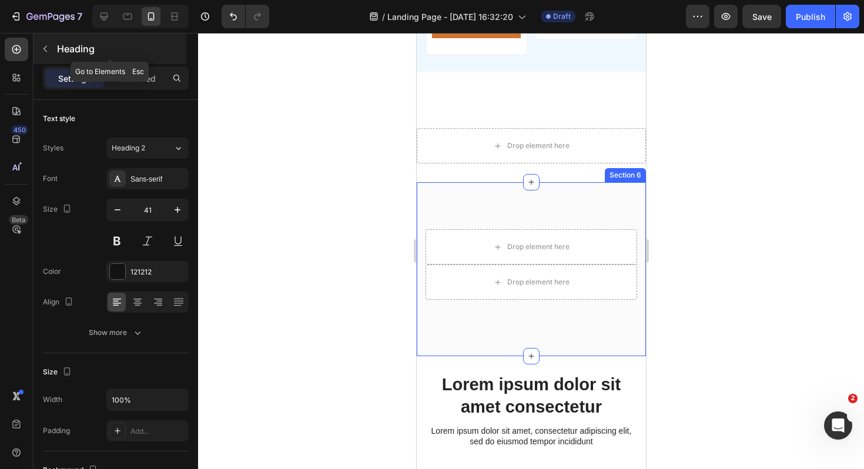
click at [48, 52] on icon "button" at bounding box center [45, 48] width 9 height 9
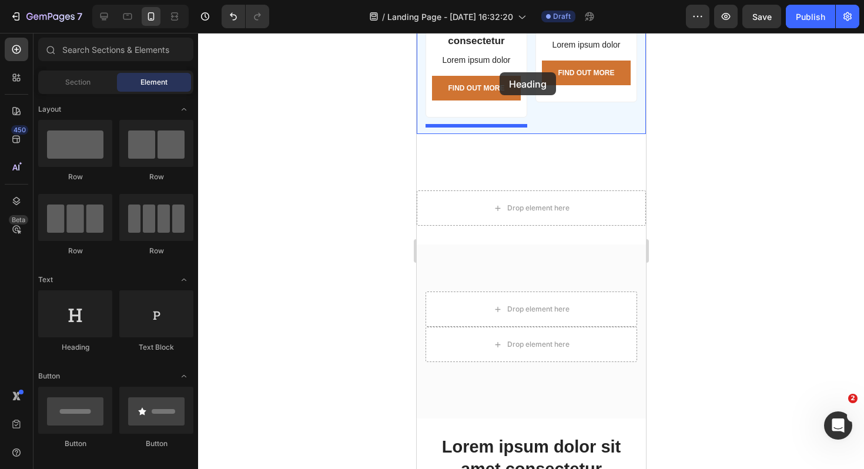
scroll to position [2950, 0]
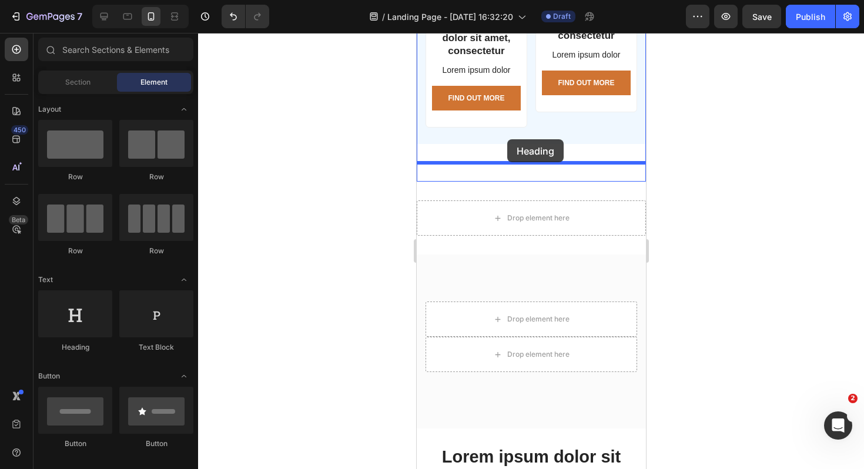
drag, startPoint x: 482, startPoint y: 347, endPoint x: 506, endPoint y: 139, distance: 209.4
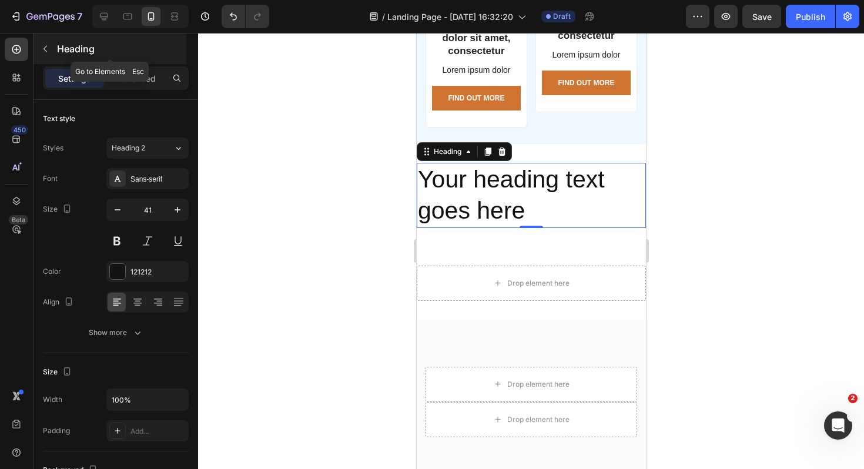
click at [44, 52] on icon "button" at bounding box center [45, 48] width 9 height 9
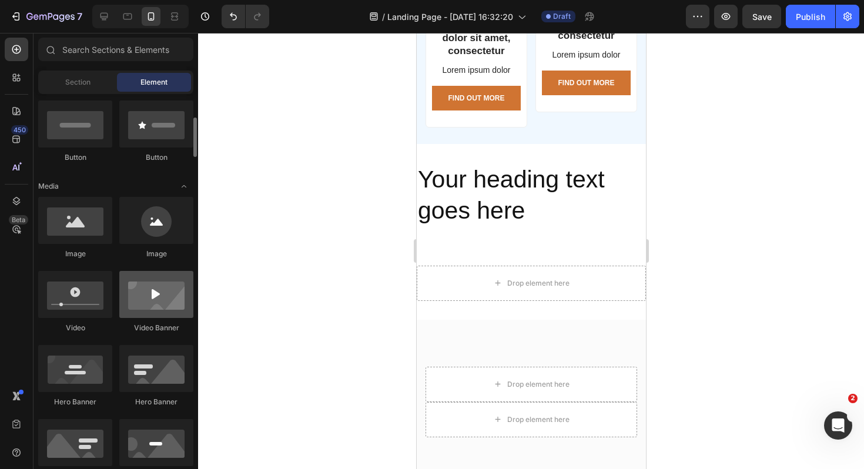
scroll to position [291, 0]
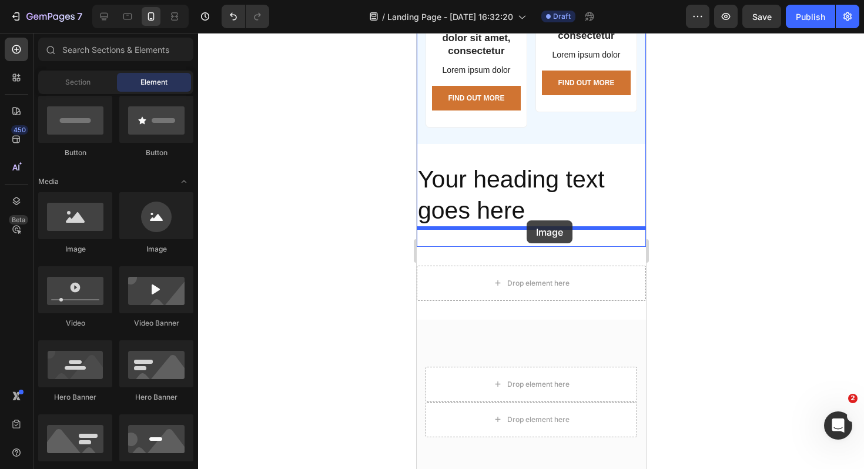
drag, startPoint x: 506, startPoint y: 253, endPoint x: 526, endPoint y: 220, distance: 38.5
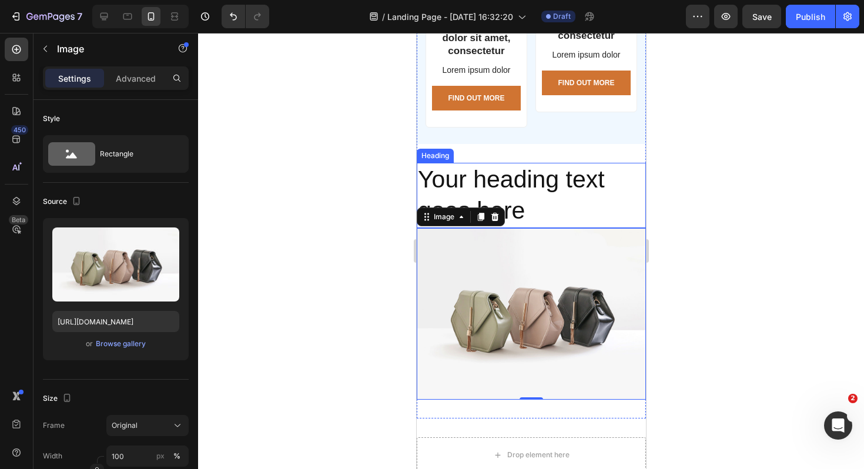
click at [516, 190] on h2 "Your heading text goes here" at bounding box center [530, 195] width 229 height 65
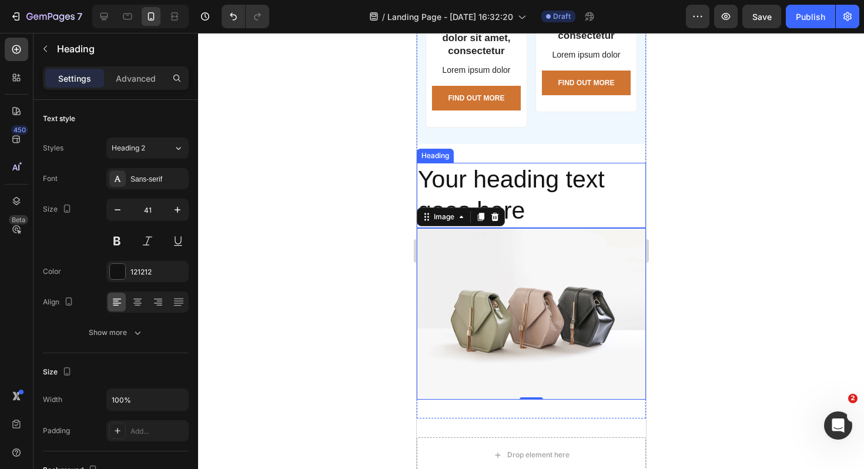
click at [516, 190] on h2 "Your heading text goes here" at bounding box center [530, 195] width 229 height 65
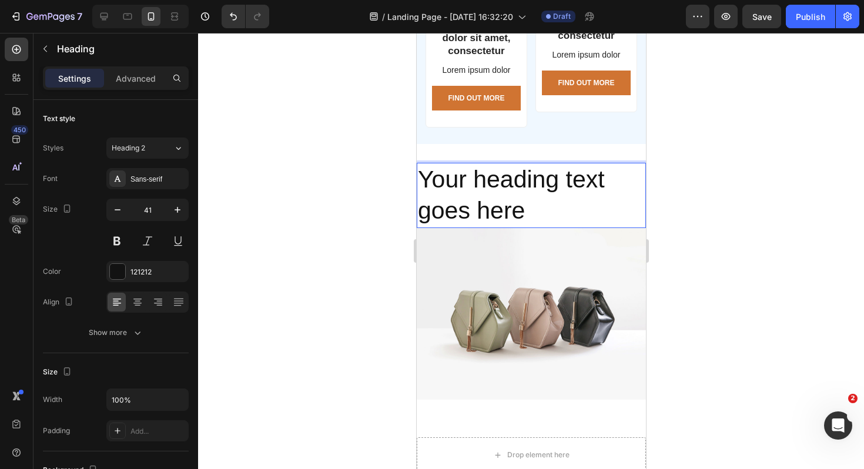
click at [526, 210] on p "Your heading text goes here" at bounding box center [530, 195] width 227 height 63
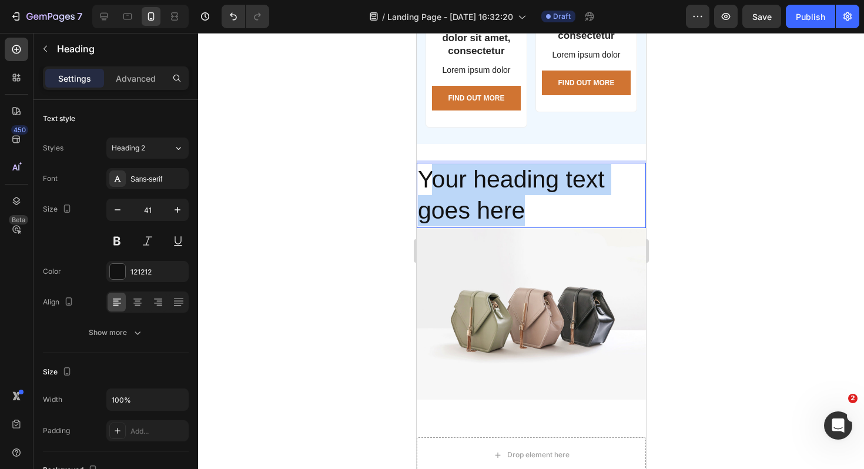
drag, startPoint x: 526, startPoint y: 210, endPoint x: 433, endPoint y: 188, distance: 96.0
click at [432, 188] on p "Your heading text goes here" at bounding box center [530, 195] width 227 height 63
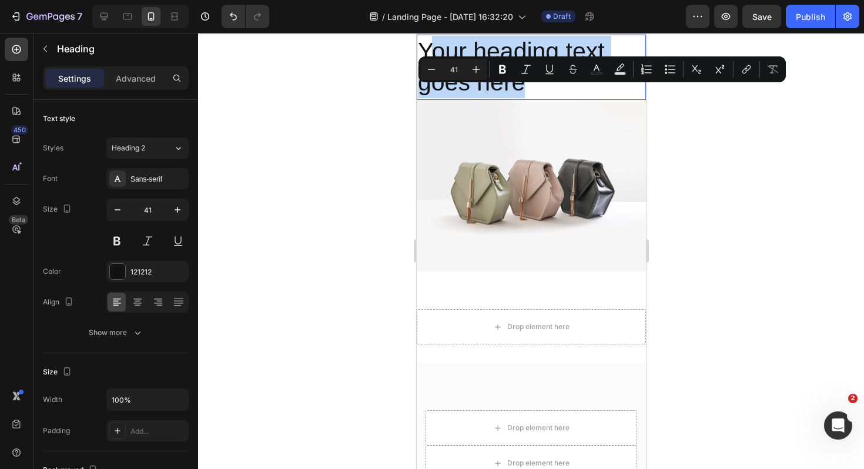
scroll to position [3169, 0]
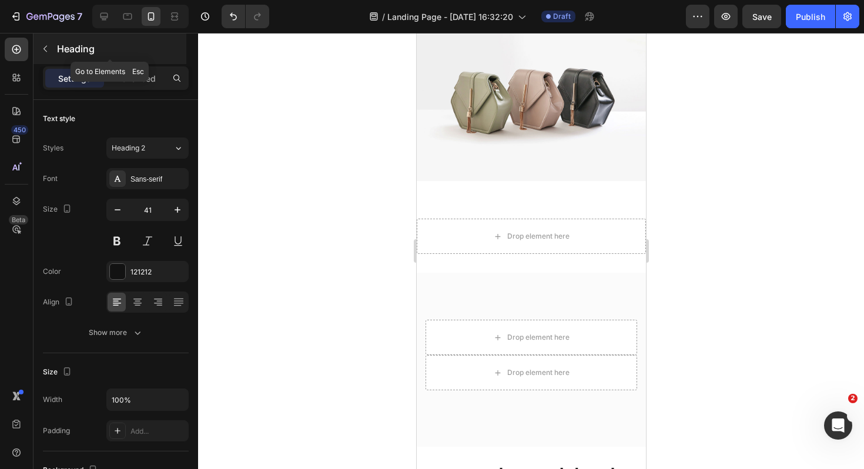
click at [43, 49] on icon "button" at bounding box center [45, 48] width 9 height 9
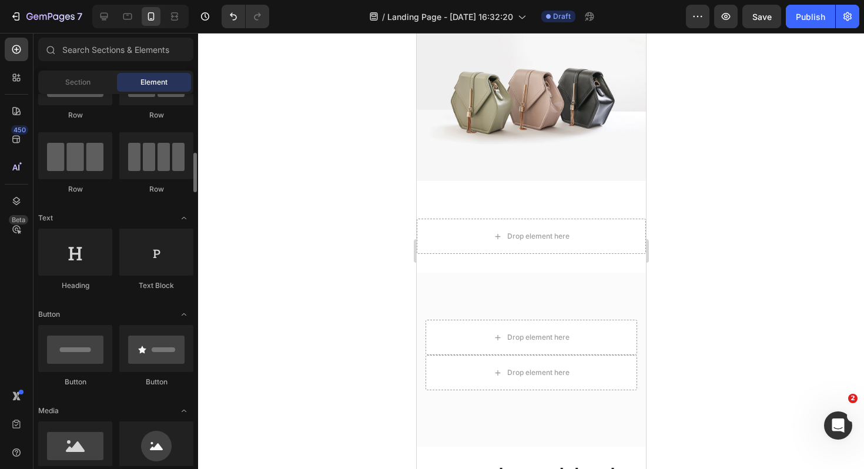
scroll to position [21, 0]
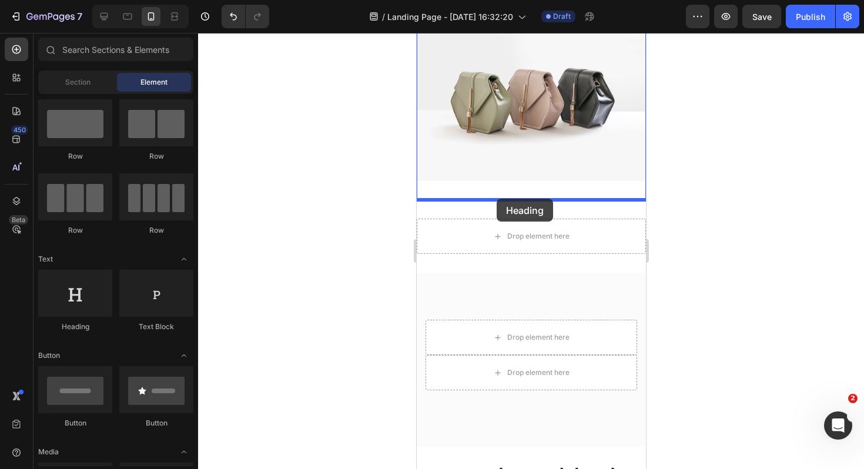
drag, startPoint x: 494, startPoint y: 346, endPoint x: 496, endPoint y: 199, distance: 147.5
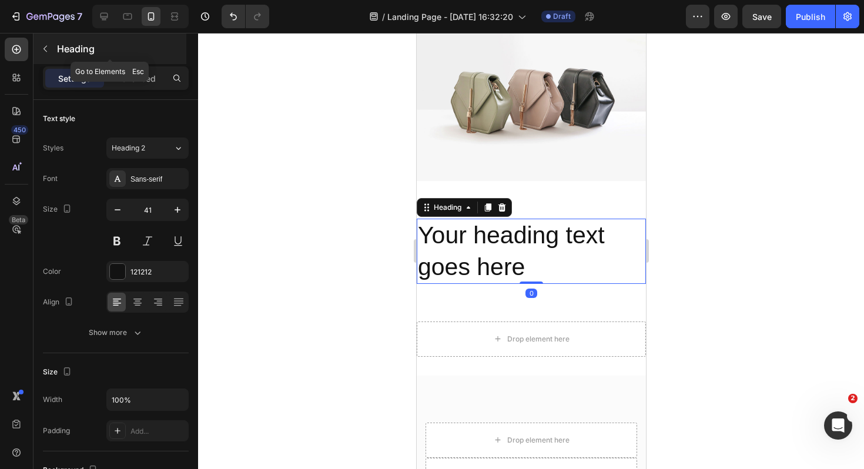
click at [44, 52] on icon "button" at bounding box center [45, 48] width 9 height 9
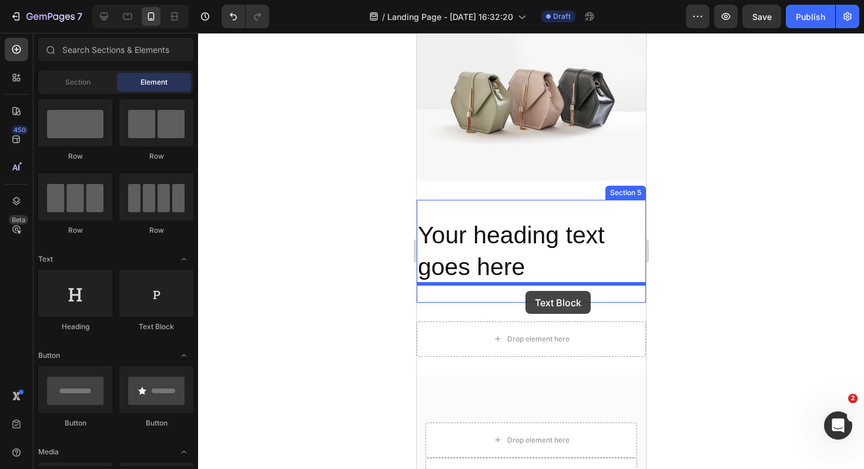
drag, startPoint x: 565, startPoint y: 349, endPoint x: 525, endPoint y: 291, distance: 70.9
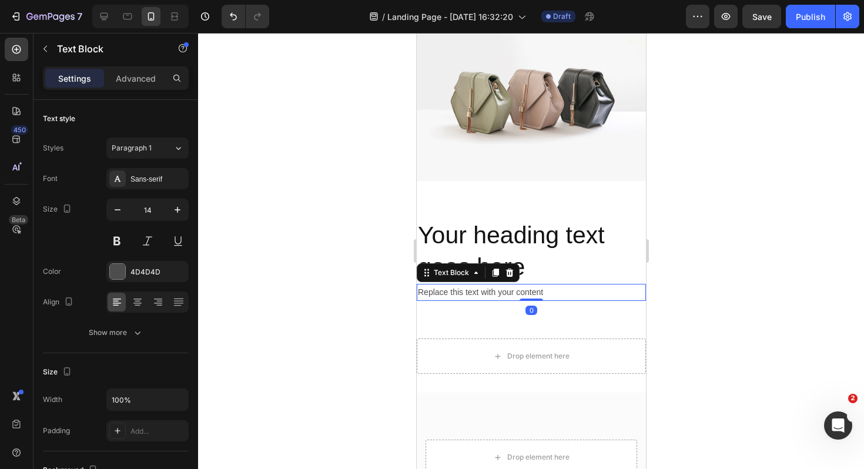
click at [531, 290] on div "Replace this text with your content" at bounding box center [530, 292] width 229 height 17
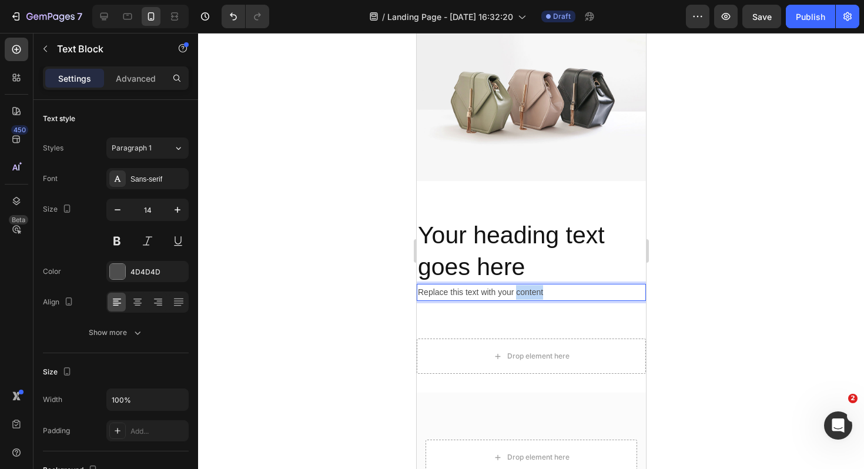
click at [531, 290] on p "Replace this text with your content" at bounding box center [530, 292] width 227 height 15
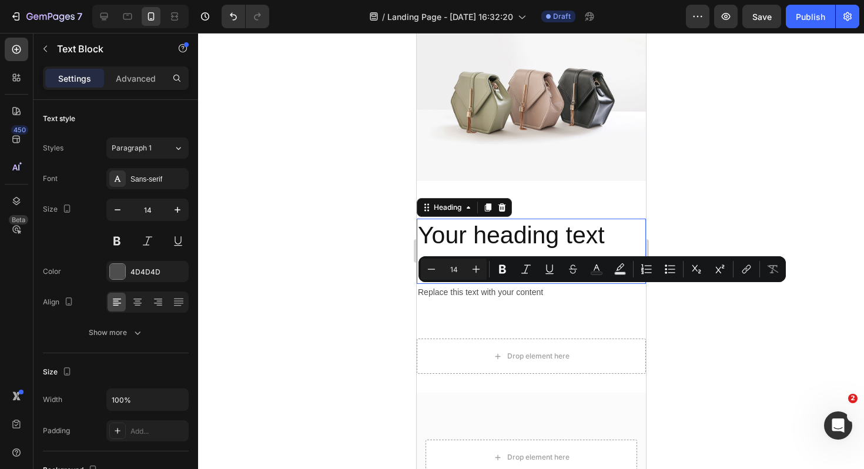
click at [538, 250] on h2 "Your heading text goes here" at bounding box center [530, 251] width 229 height 65
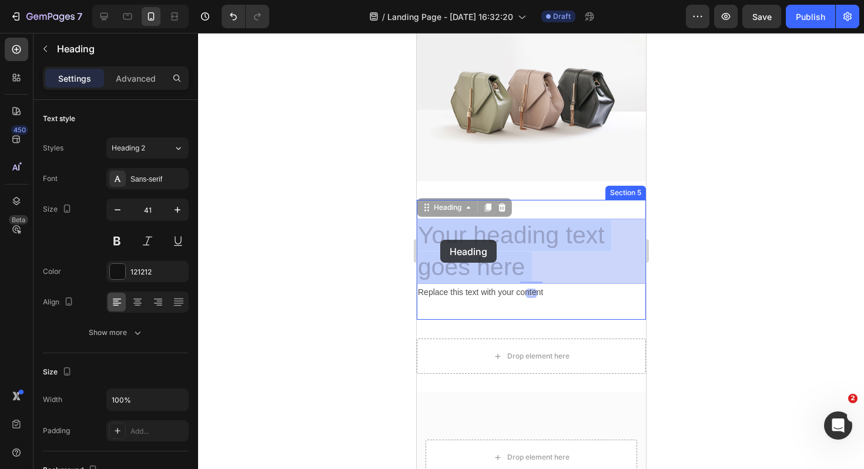
drag, startPoint x: 532, startPoint y: 264, endPoint x: 439, endPoint y: 240, distance: 95.9
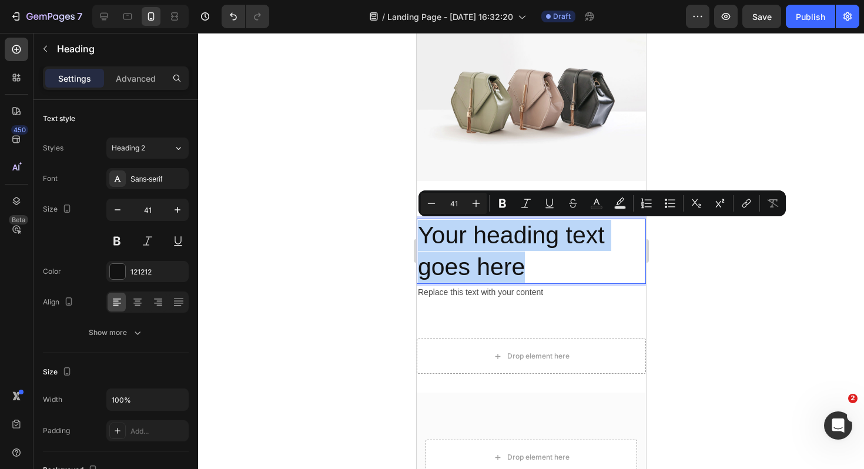
drag, startPoint x: 524, startPoint y: 266, endPoint x: 419, endPoint y: 228, distance: 111.9
click at [419, 228] on p "Your heading text goes here" at bounding box center [530, 251] width 227 height 63
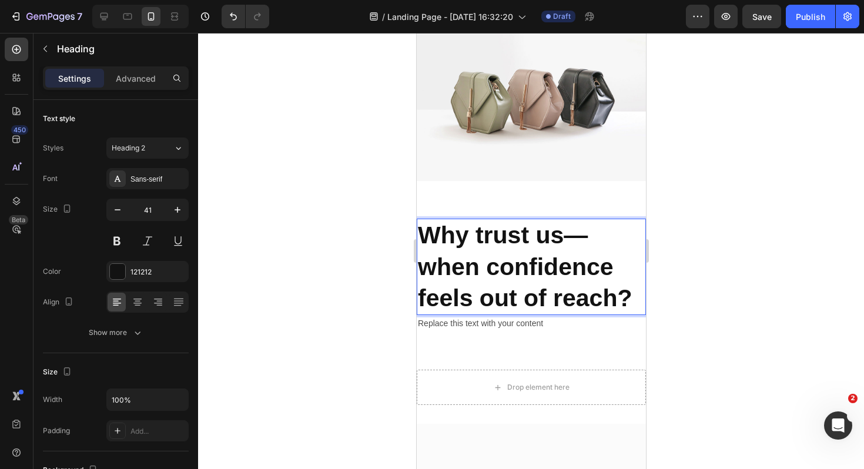
click at [593, 234] on p "Why trust us—when confidence feels out of reach?" at bounding box center [530, 267] width 227 height 94
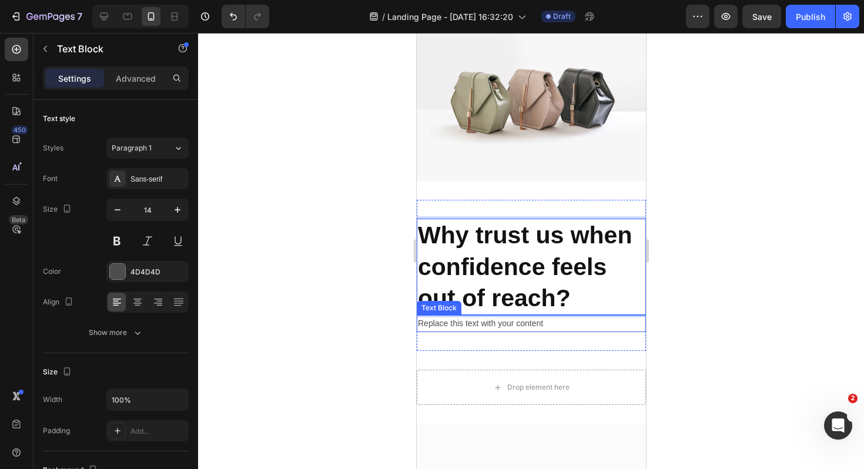
click at [541, 321] on p "Replace this text with your content" at bounding box center [530, 323] width 227 height 15
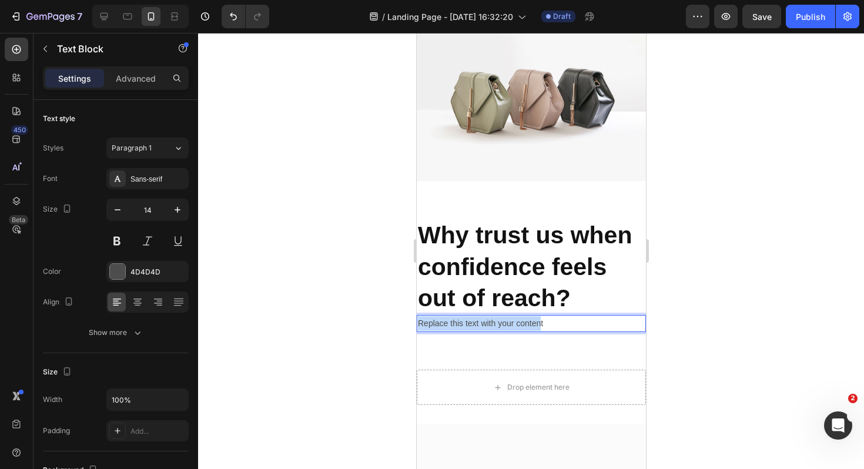
drag, startPoint x: 541, startPoint y: 321, endPoint x: 404, endPoint y: 321, distance: 136.9
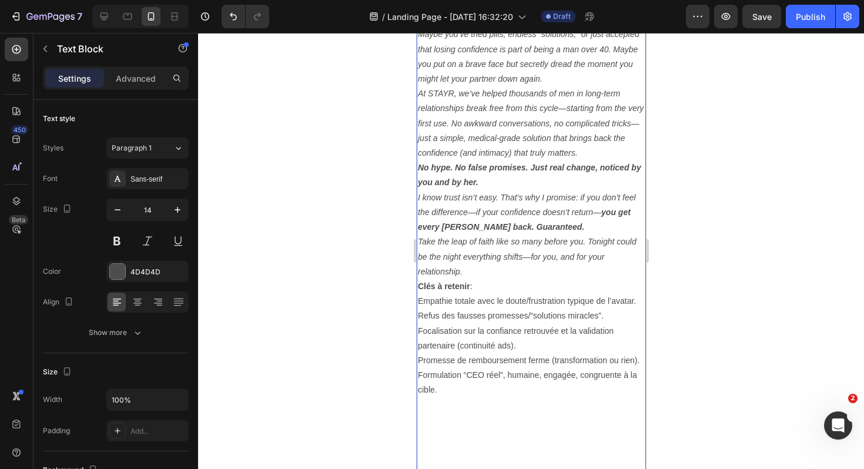
scroll to position [3487, 0]
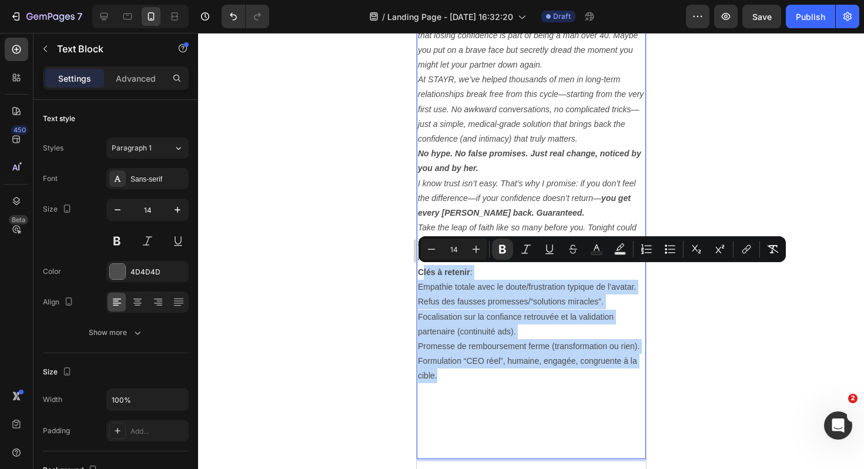
drag, startPoint x: 452, startPoint y: 377, endPoint x: 421, endPoint y: 271, distance: 110.2
click at [421, 271] on div "We know what you’re feeling right now. Maybe you’ve tried pills, endless “solut…" at bounding box center [530, 227] width 229 height 461
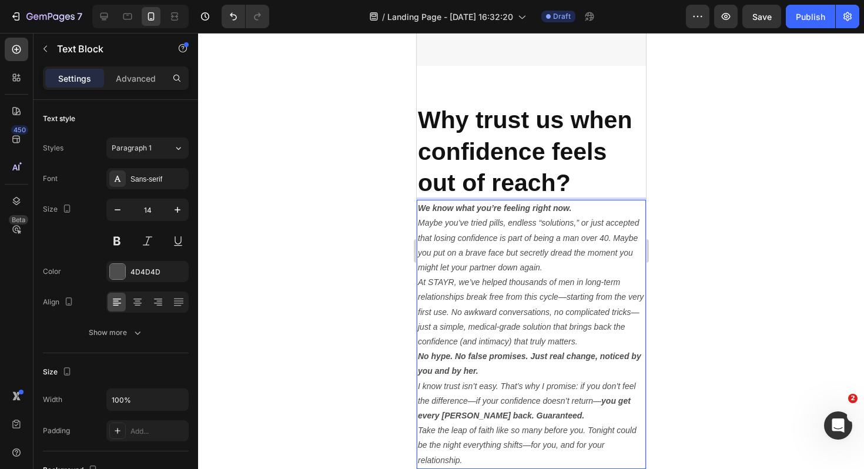
scroll to position [3403, 0]
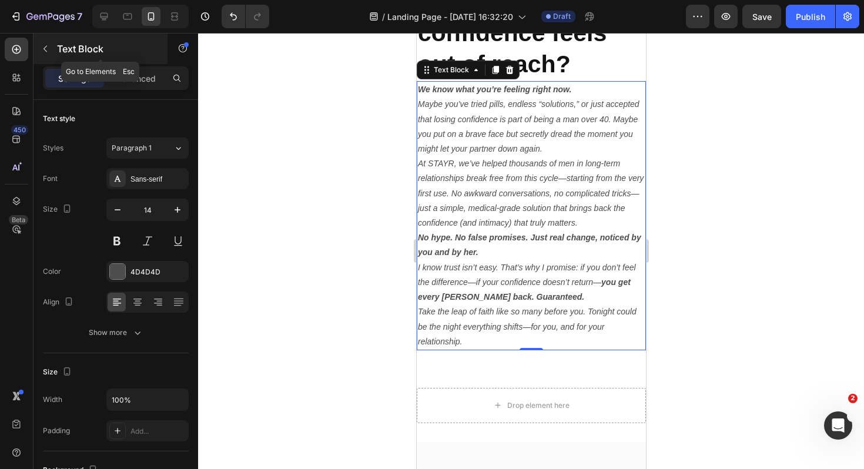
click at [43, 45] on icon "button" at bounding box center [45, 48] width 9 height 9
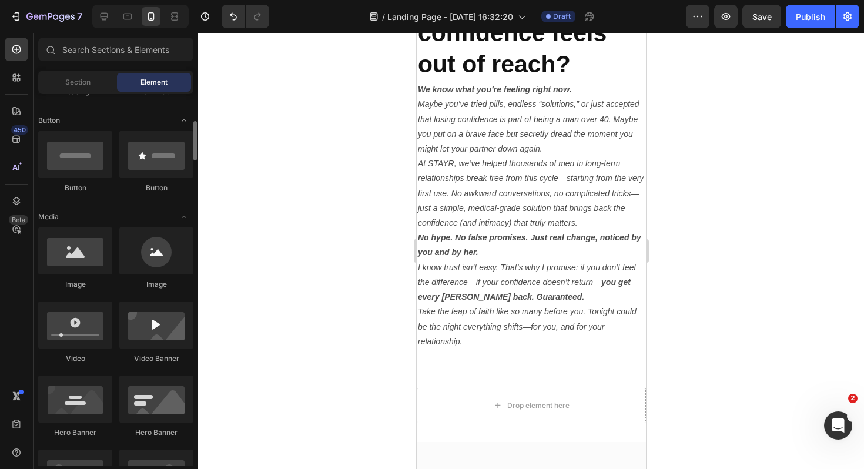
scroll to position [256, 0]
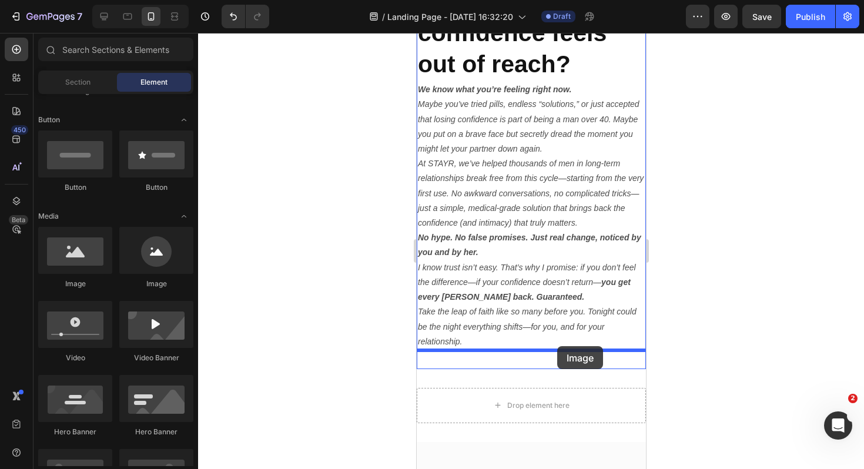
drag, startPoint x: 499, startPoint y: 286, endPoint x: 556, endPoint y: 346, distance: 82.7
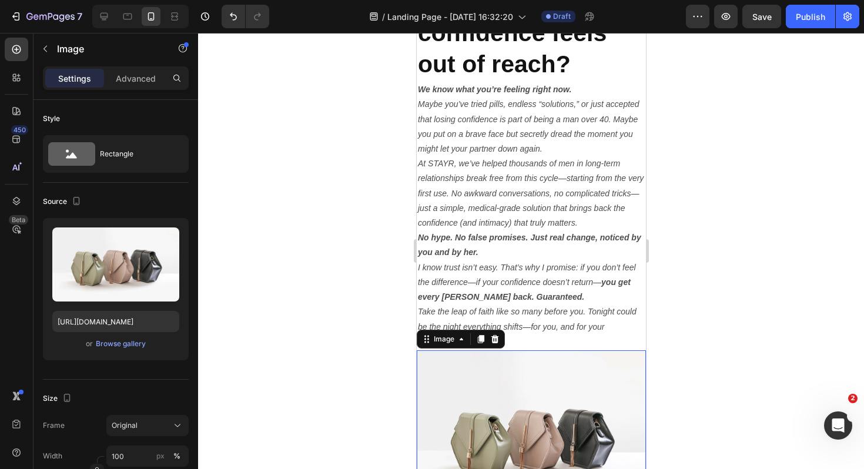
scroll to position [3668, 0]
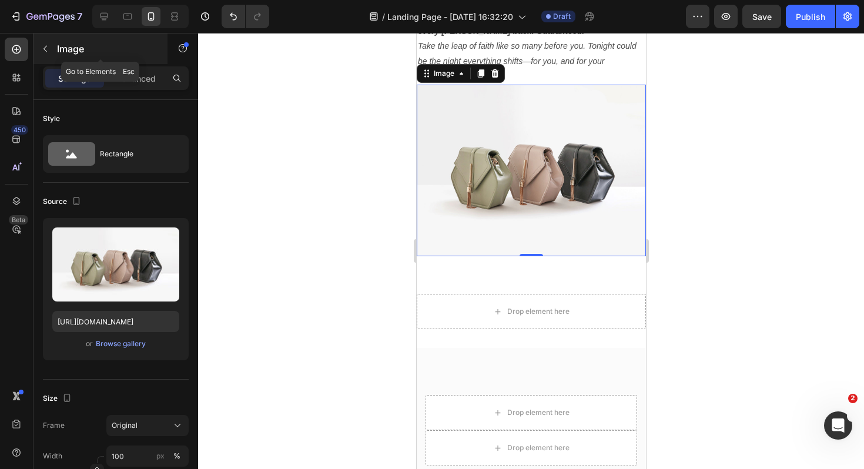
click at [45, 45] on icon "button" at bounding box center [45, 48] width 9 height 9
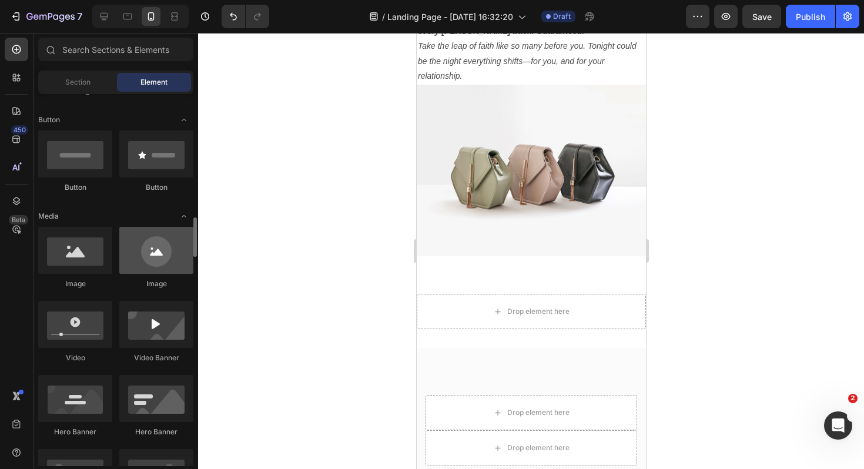
scroll to position [493, 0]
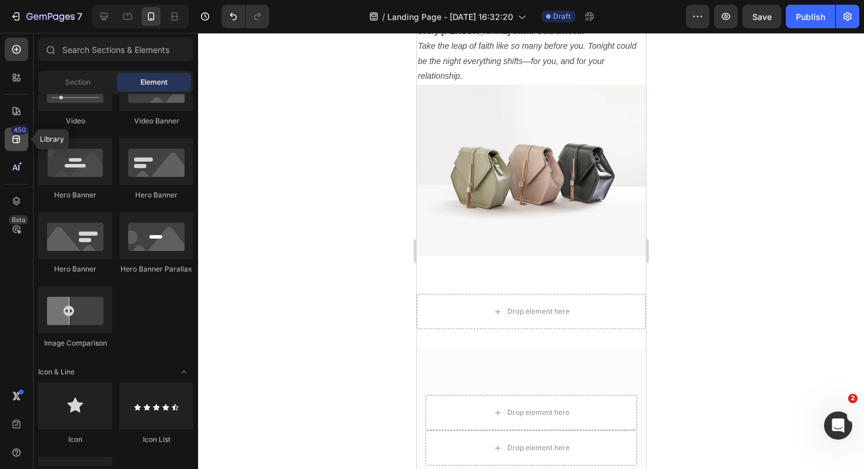
click at [12, 135] on icon at bounding box center [17, 139] width 12 height 12
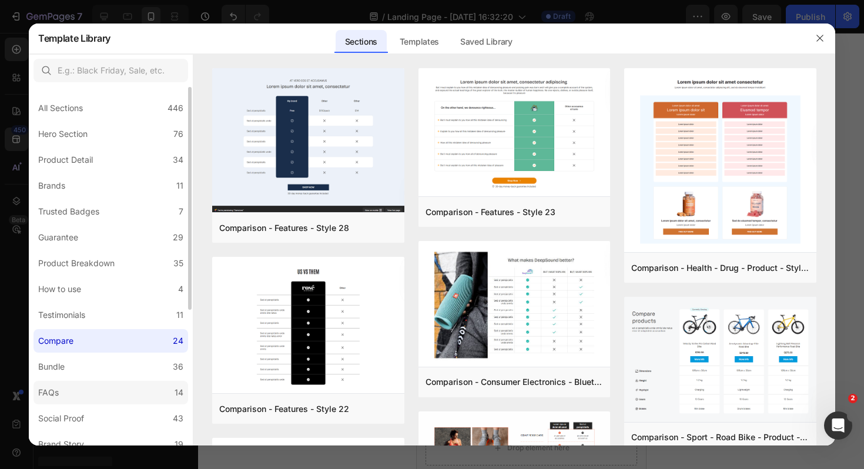
click at [85, 392] on label "FAQs 14" at bounding box center [110, 392] width 155 height 23
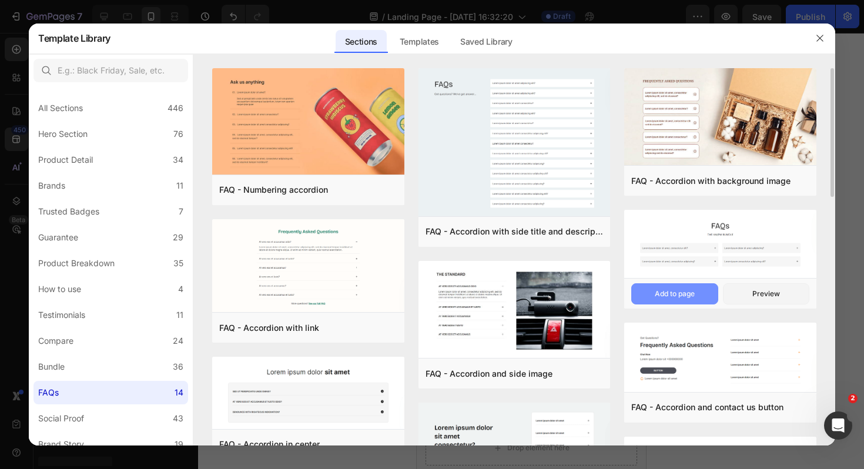
click at [687, 298] on div "Add to page" at bounding box center [674, 293] width 40 height 11
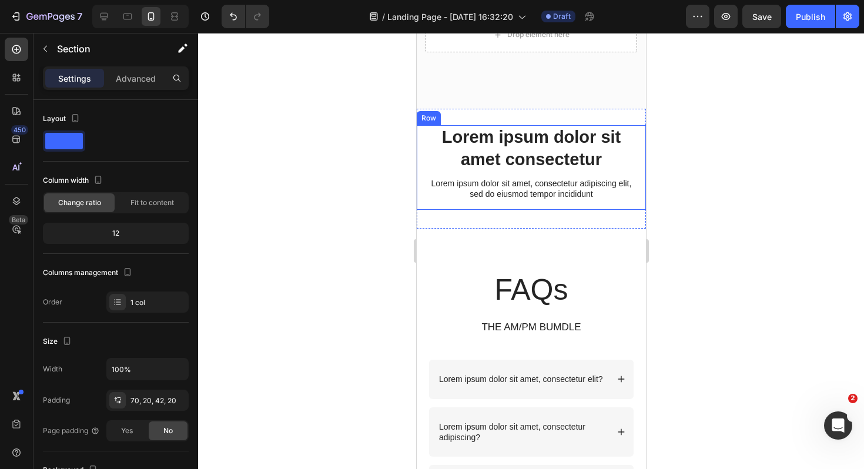
scroll to position [4019, 0]
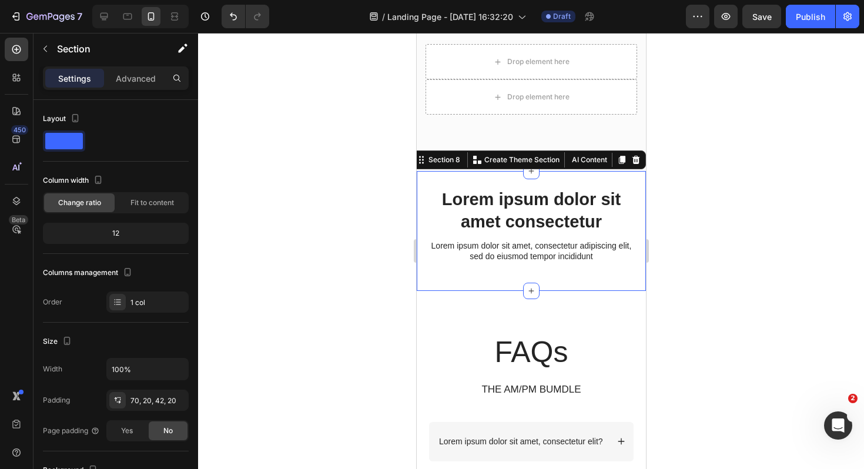
click at [489, 181] on div "Lorem ipsum dolor sit amet consectetur Heading Lorem ipsum dolor sit amet, cons…" at bounding box center [530, 231] width 229 height 120
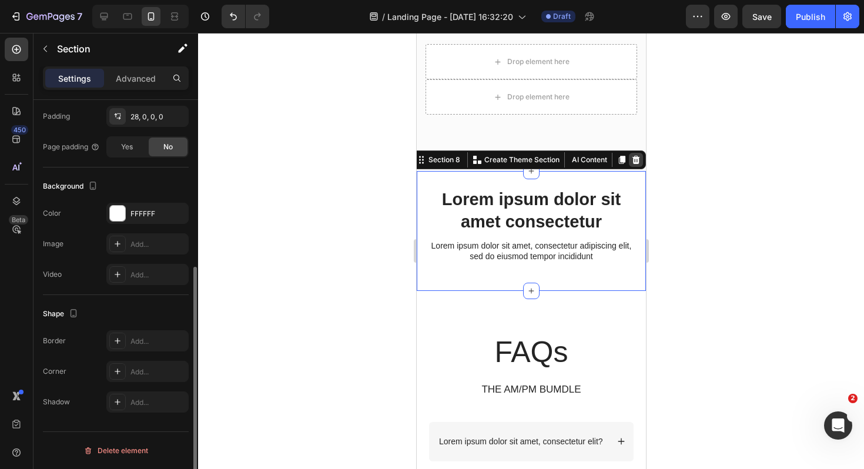
click at [637, 161] on icon at bounding box center [636, 160] width 8 height 8
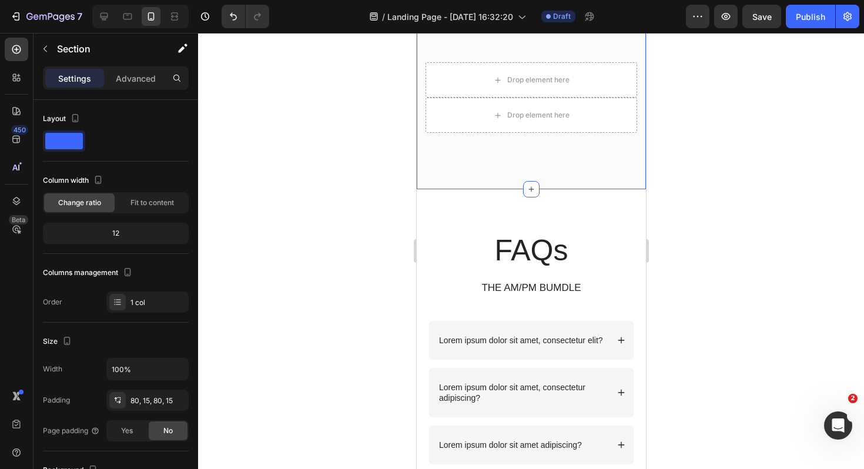
click at [609, 149] on div "Drop element here Drop element here Row Section 7" at bounding box center [530, 102] width 229 height 174
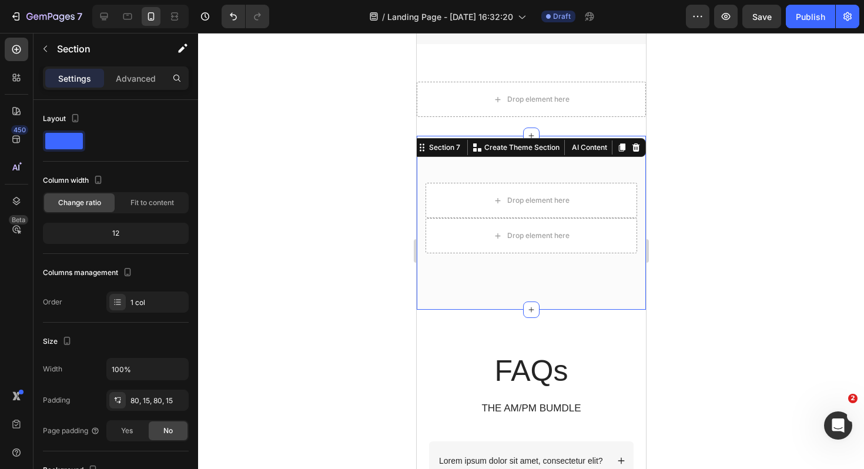
scroll to position [3840, 0]
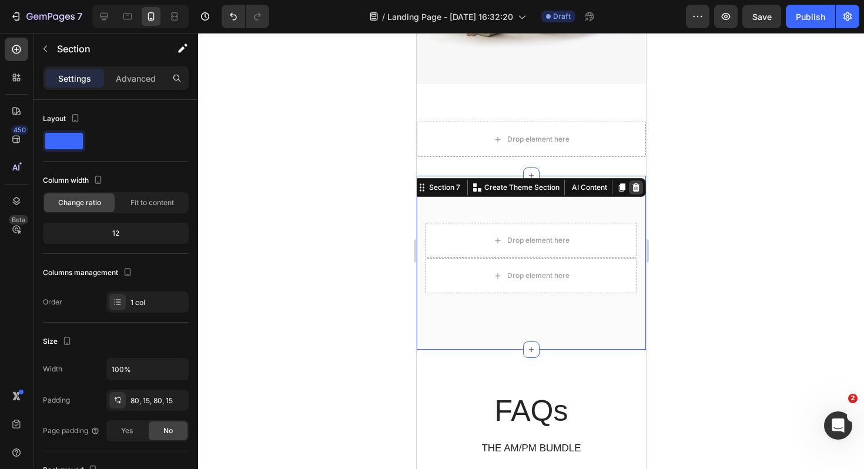
click at [632, 191] on icon at bounding box center [636, 187] width 8 height 8
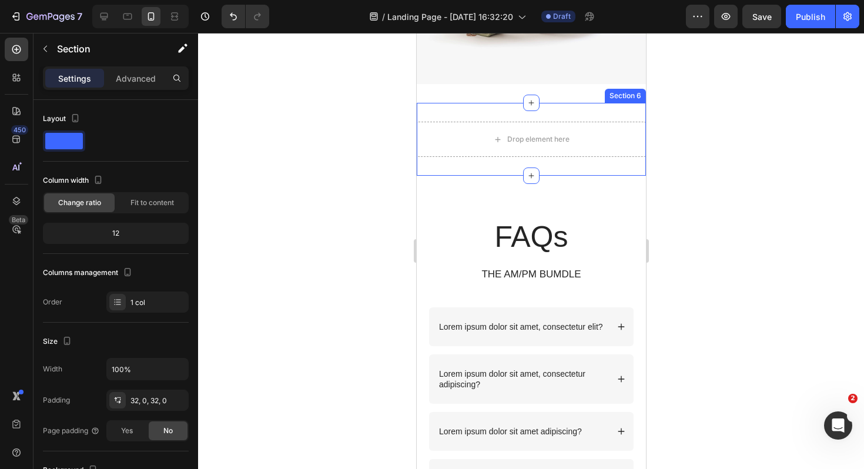
click at [624, 116] on div "Drop element here Section 6" at bounding box center [530, 139] width 229 height 73
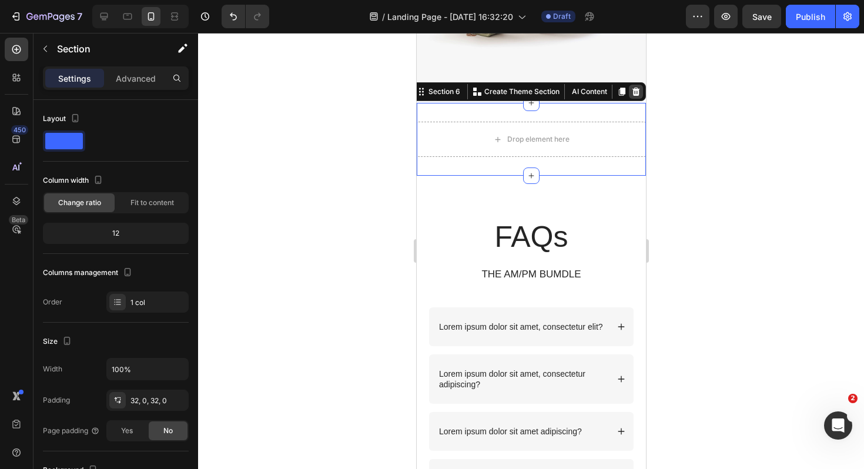
click at [636, 94] on icon at bounding box center [634, 91] width 9 height 9
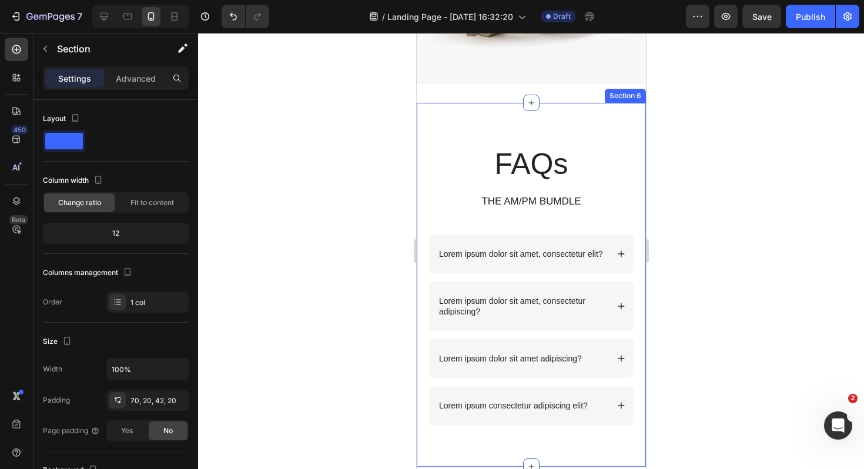
click at [616, 132] on div "FAQs Heading THE AM/PM BUMDLE Text Block Row Lorem ipsum dolor sit amet, consec…" at bounding box center [530, 284] width 229 height 363
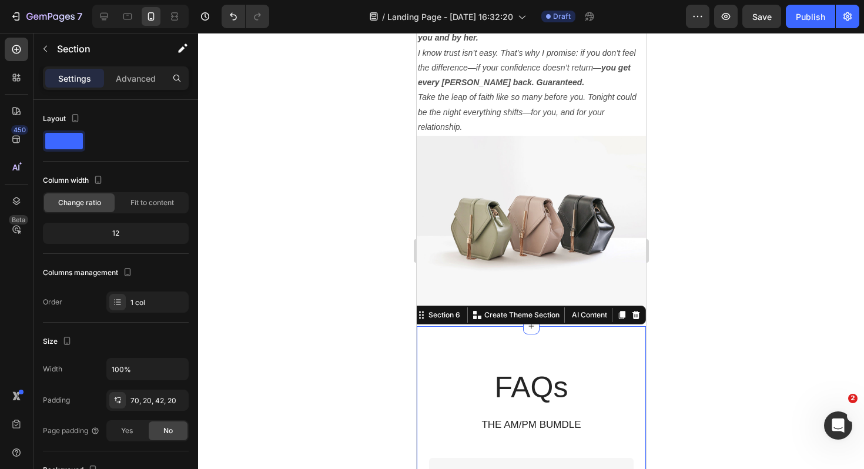
scroll to position [3597, 0]
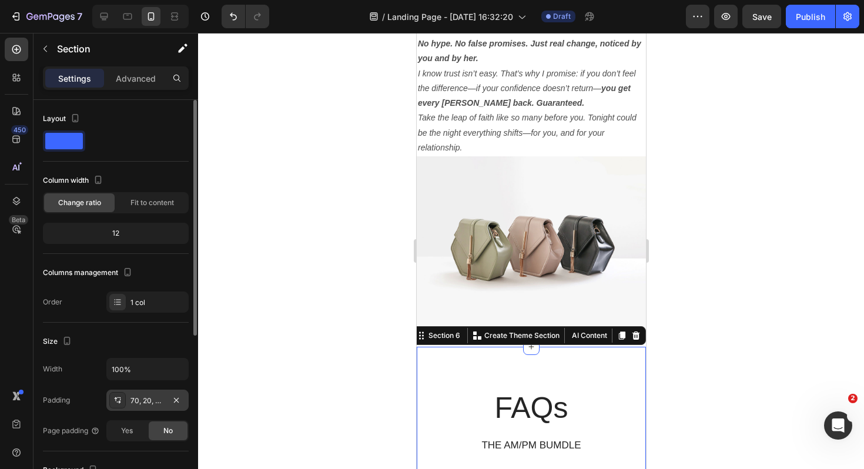
click at [154, 401] on div "70, 20, 42, 20" at bounding box center [147, 400] width 34 height 11
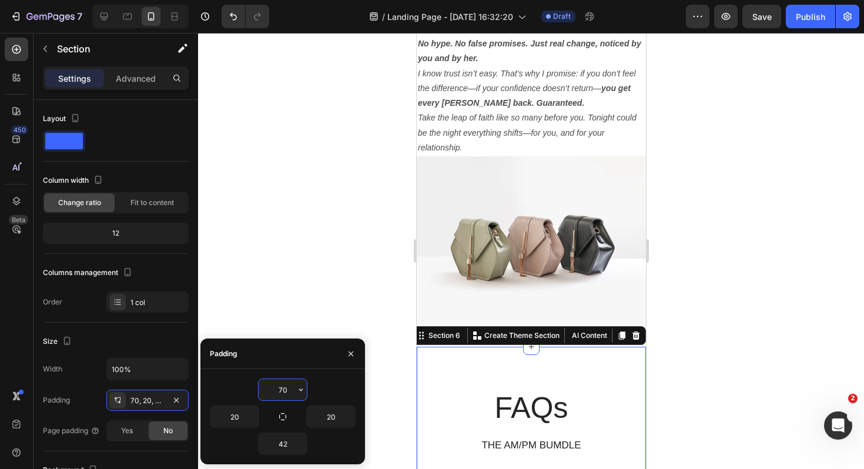
click at [284, 387] on input "70" at bounding box center [282, 389] width 48 height 21
type input "10"
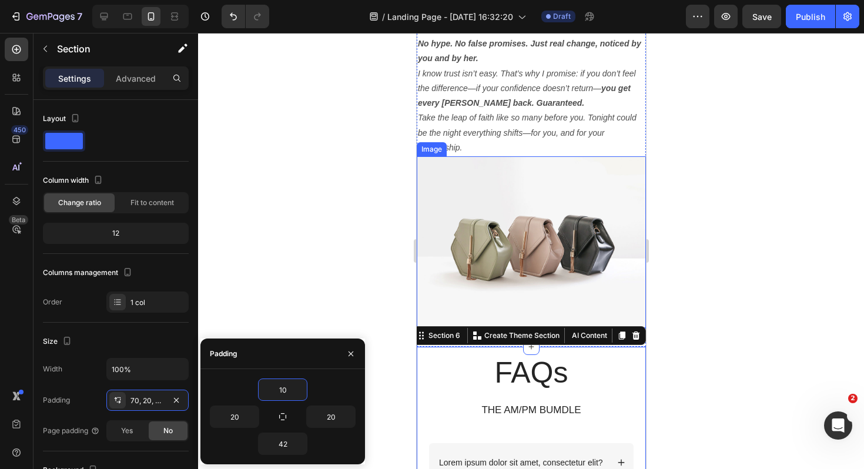
click at [728, 301] on div at bounding box center [531, 251] width 666 height 436
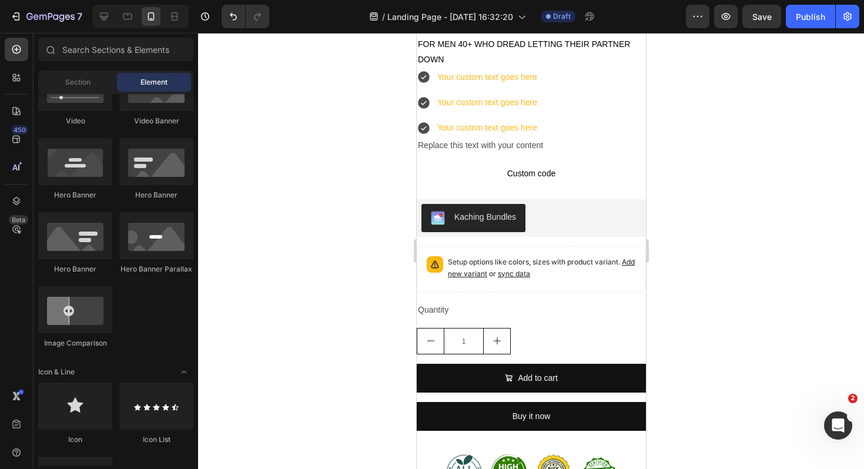
scroll to position [0, 0]
